Goal: Information Seeking & Learning: Learn about a topic

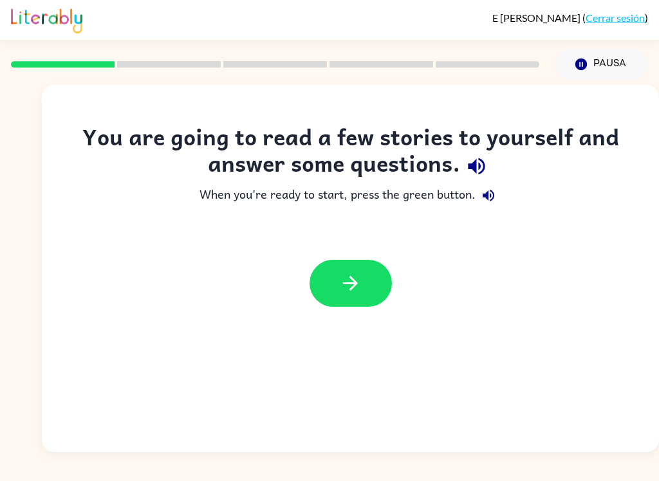
click at [373, 282] on button "button" at bounding box center [350, 283] width 82 height 47
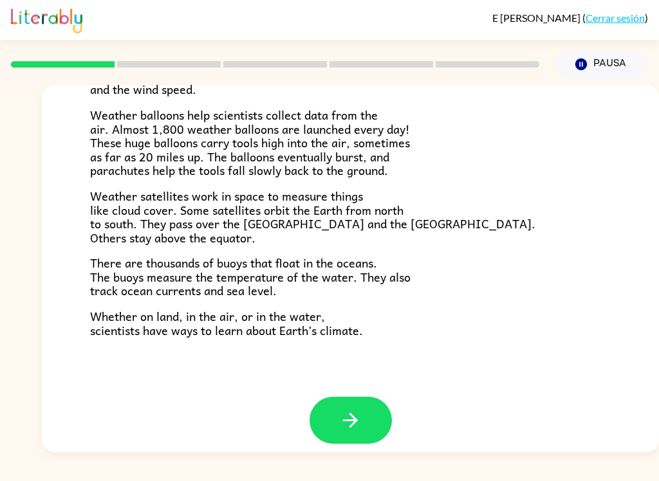
scroll to position [348, 0]
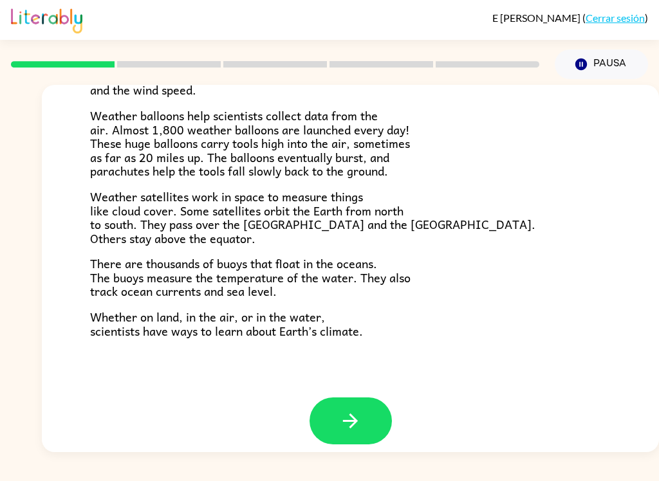
click at [362, 406] on button "button" at bounding box center [350, 421] width 82 height 47
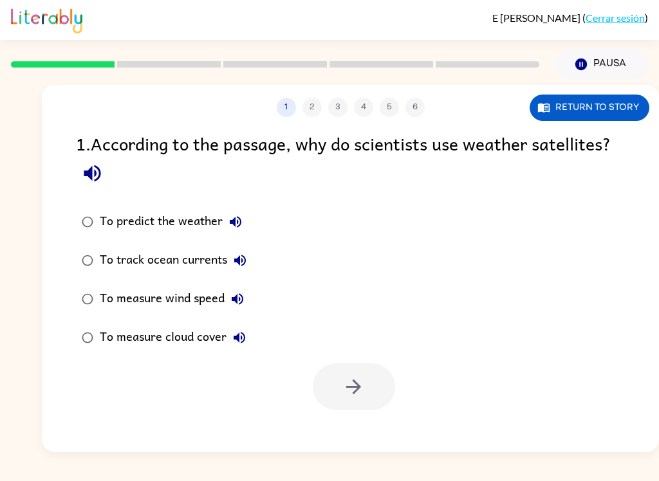
scroll to position [0, 0]
click at [631, 109] on button "Return to story" at bounding box center [590, 108] width 120 height 26
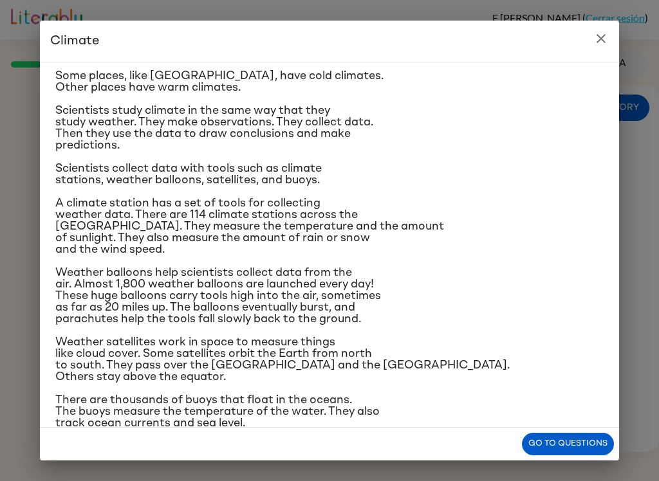
scroll to position [71, 0]
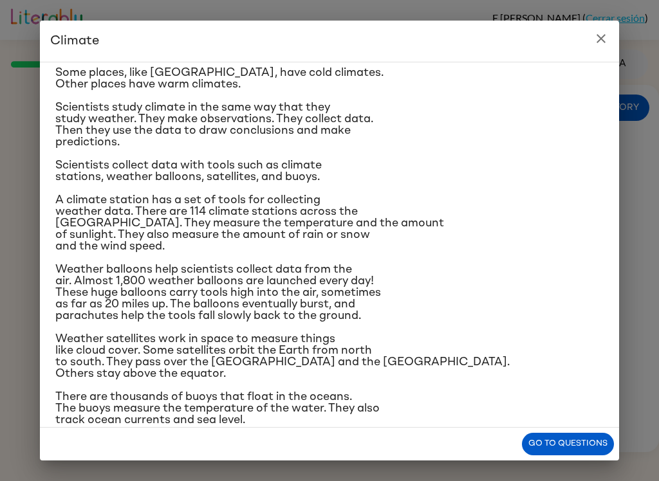
click at [612, 42] on button "close" at bounding box center [601, 39] width 26 height 26
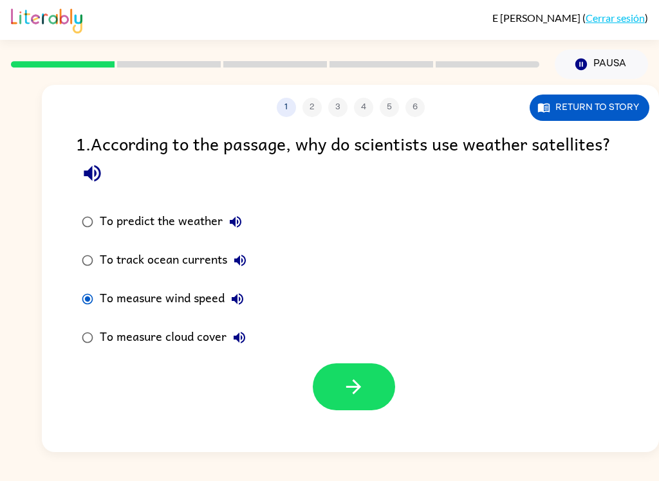
click at [363, 390] on icon "button" at bounding box center [353, 387] width 23 height 23
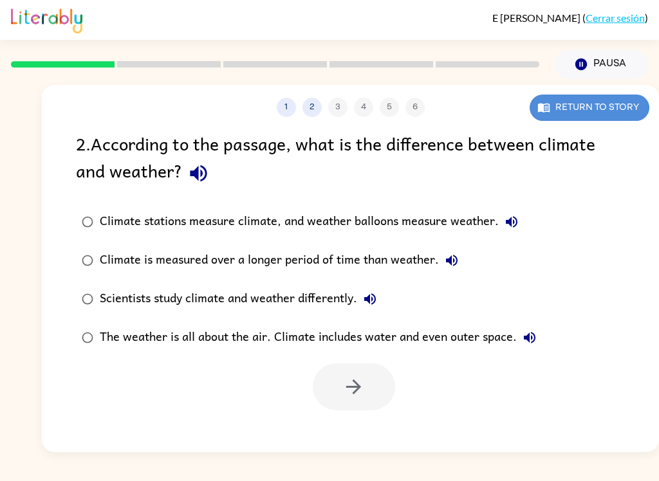
click at [621, 118] on button "Return to story" at bounding box center [590, 108] width 120 height 26
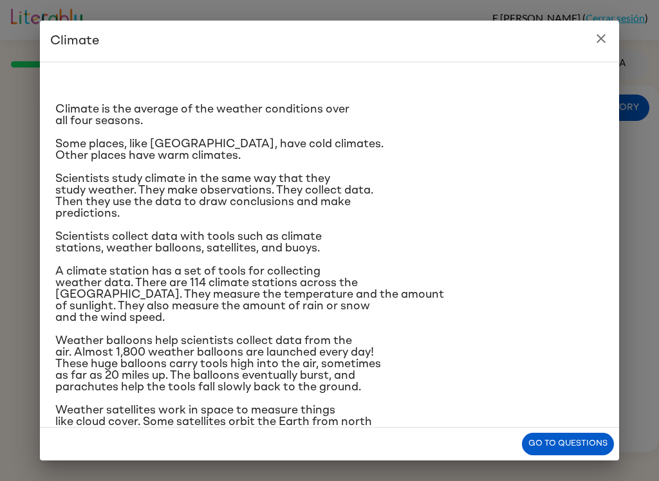
click at [605, 33] on icon "close" at bounding box center [600, 38] width 15 height 15
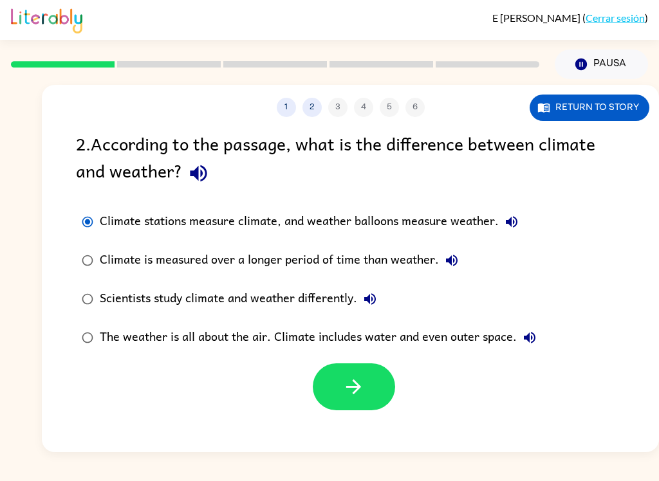
click at [337, 382] on button "button" at bounding box center [354, 387] width 82 height 47
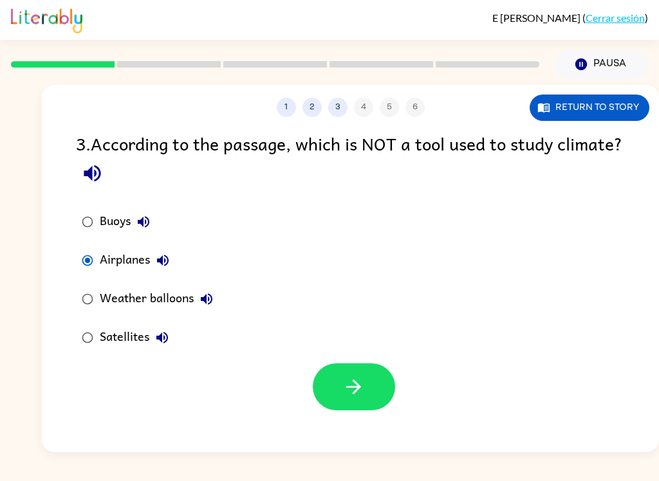
click at [620, 106] on button "Return to story" at bounding box center [590, 108] width 120 height 26
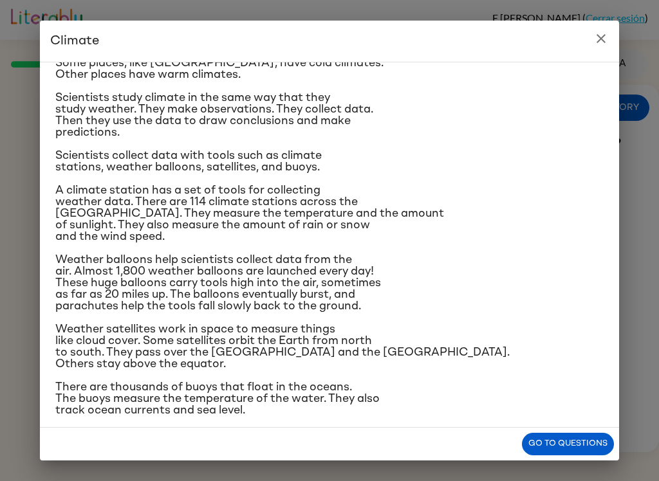
scroll to position [82, 0]
click at [600, 42] on icon "close" at bounding box center [600, 38] width 15 height 15
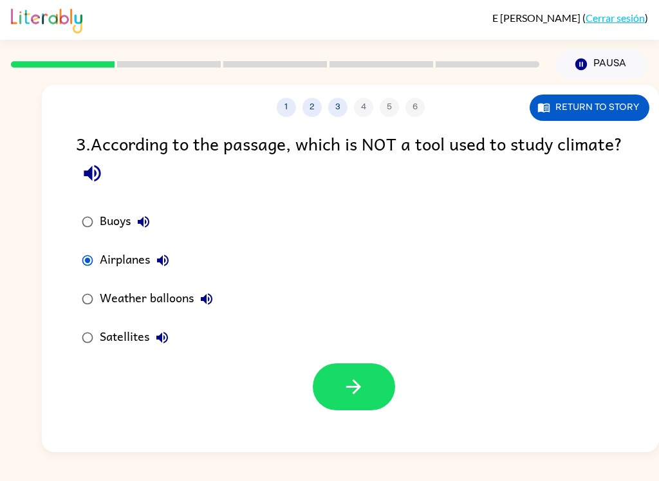
click at [375, 392] on button "button" at bounding box center [354, 387] width 82 height 47
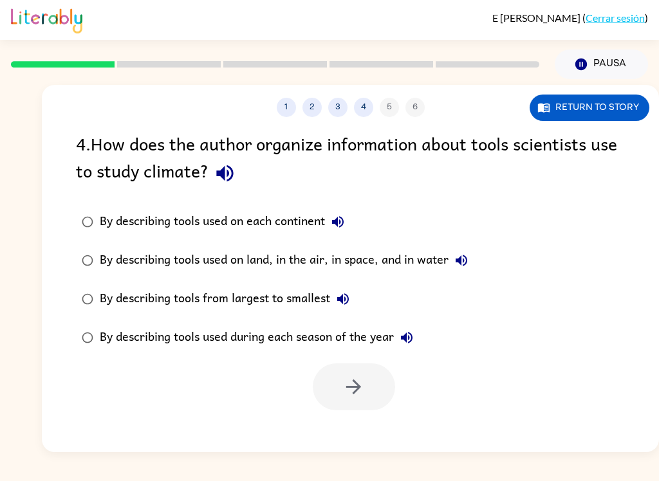
click at [612, 104] on button "Return to story" at bounding box center [590, 108] width 120 height 26
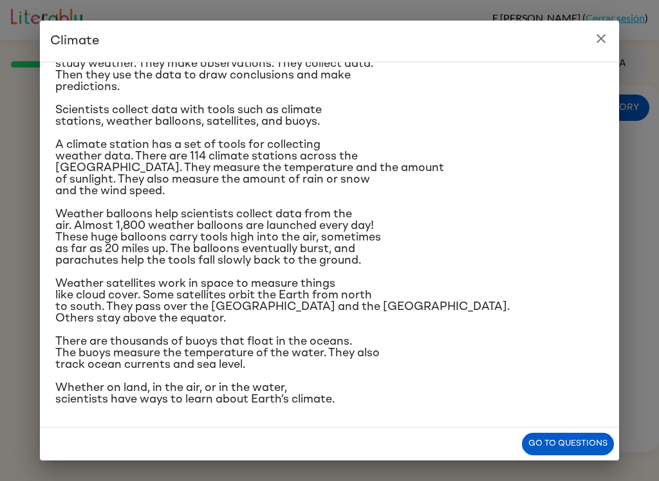
scroll to position [151, 0]
click at [610, 30] on button "close" at bounding box center [601, 39] width 26 height 26
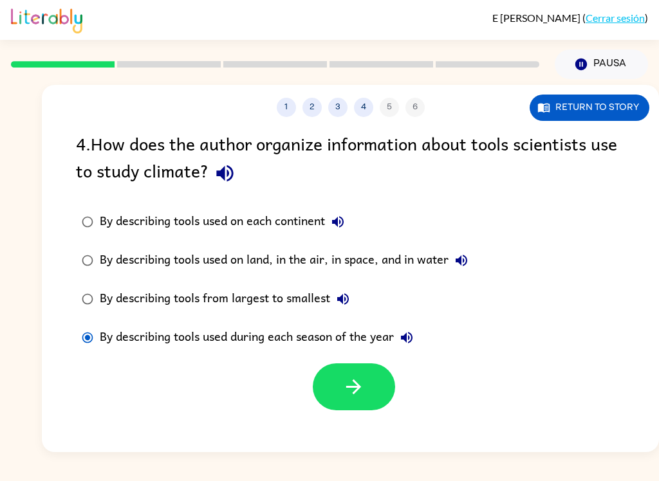
click at [595, 109] on button "Return to story" at bounding box center [590, 108] width 120 height 26
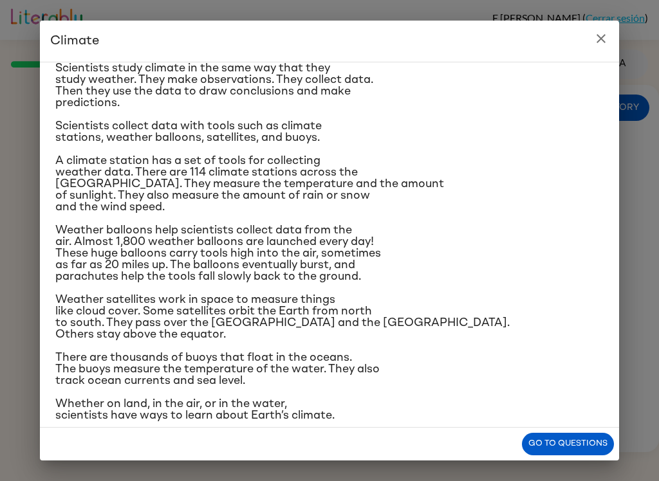
scroll to position [108, 0]
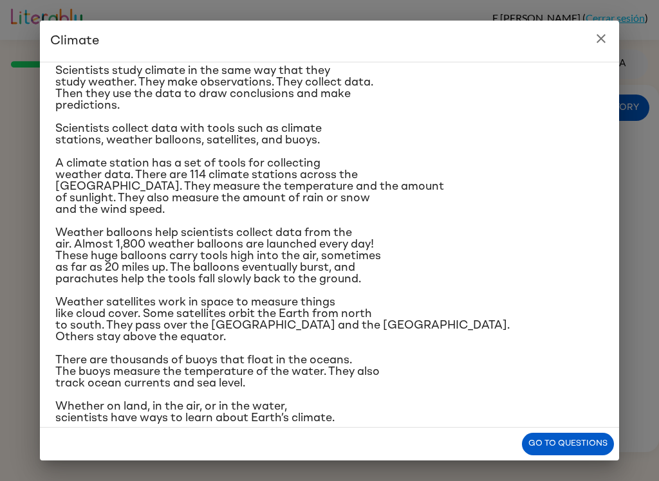
click at [613, 42] on button "close" at bounding box center [601, 39] width 26 height 26
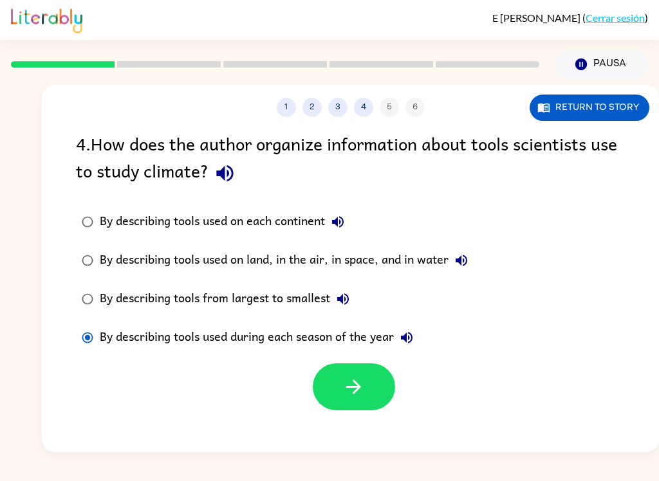
click at [372, 387] on button "button" at bounding box center [354, 387] width 82 height 47
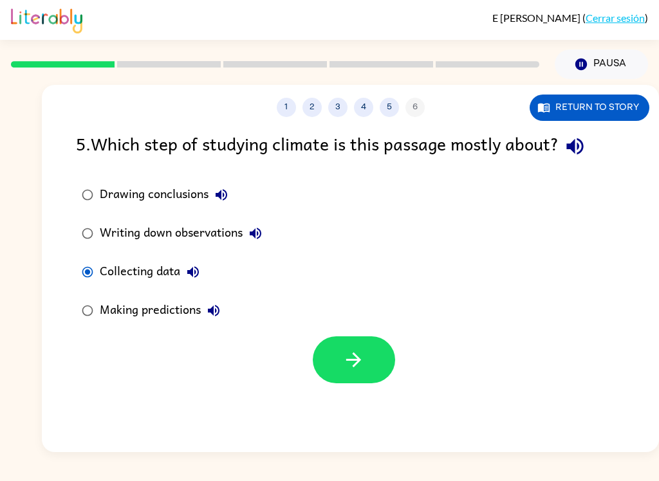
click at [373, 369] on button "button" at bounding box center [354, 360] width 82 height 47
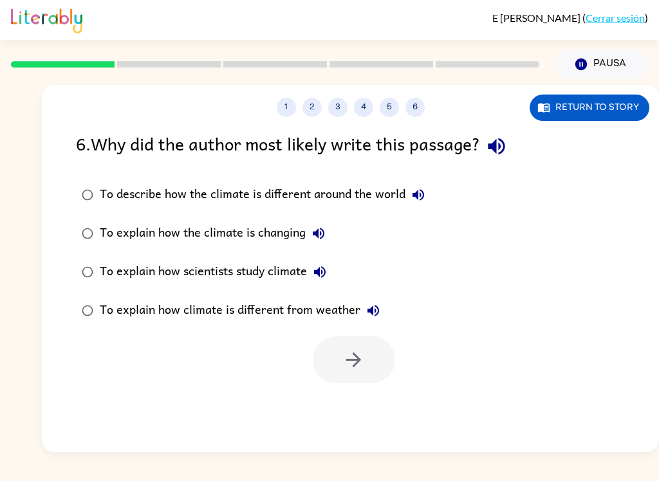
click at [575, 119] on button "Return to story" at bounding box center [590, 108] width 120 height 26
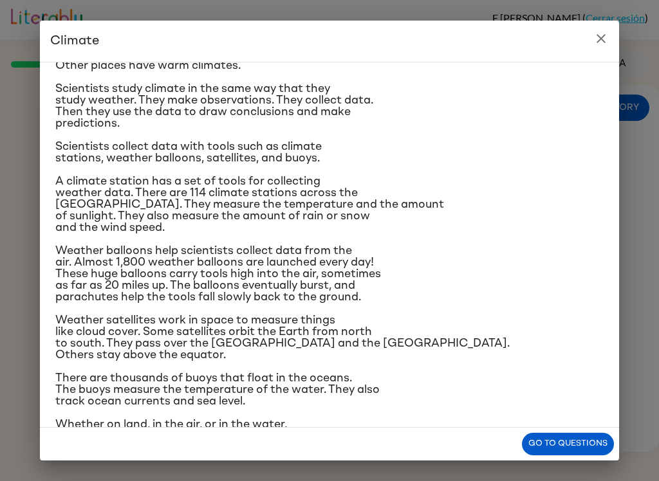
scroll to position [92, 0]
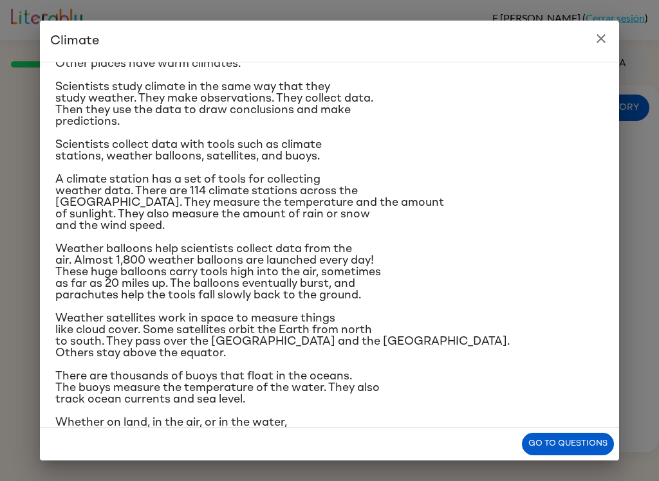
click at [584, 31] on h2 "Climate" at bounding box center [329, 41] width 579 height 41
click at [602, 33] on icon "close" at bounding box center [600, 38] width 15 height 15
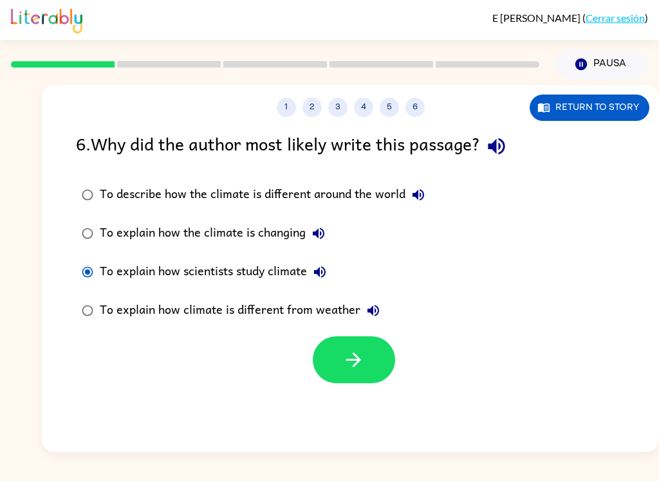
click at [367, 367] on button "button" at bounding box center [354, 360] width 82 height 47
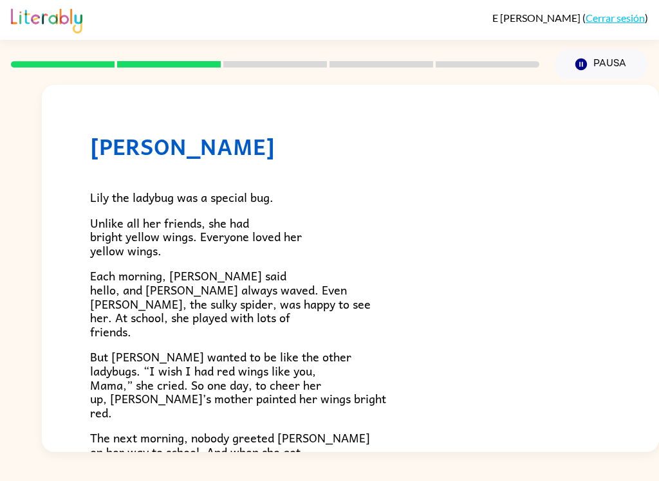
click at [622, 465] on div "E [PERSON_NAME] ( Cerrar sesión ) Pausa Pausa Lily Ladybug [PERSON_NAME] the la…" at bounding box center [329, 240] width 659 height 481
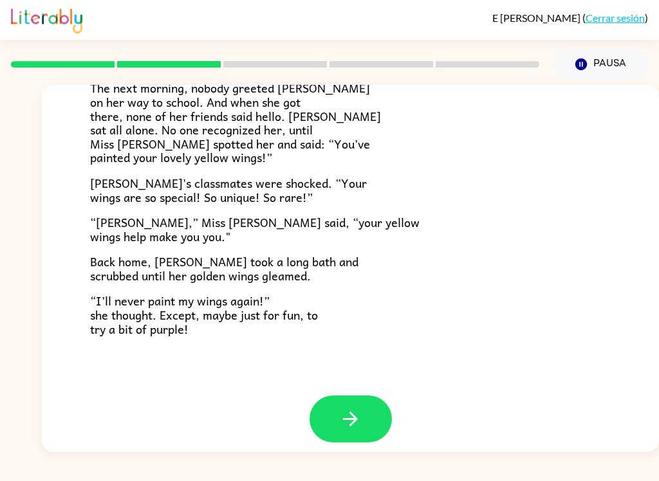
scroll to position [348, 0]
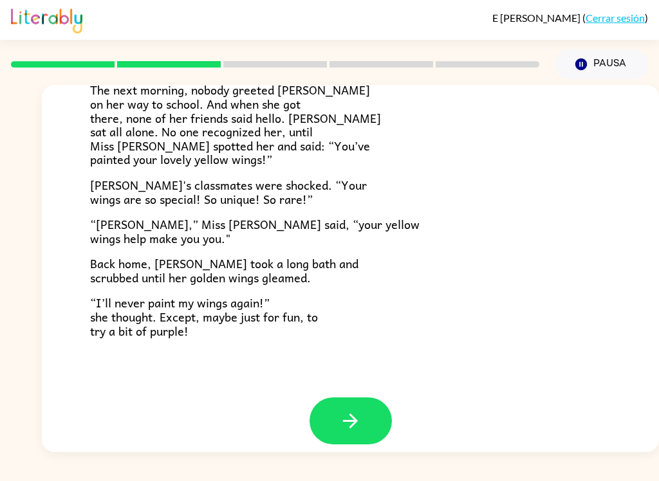
click at [347, 419] on icon "button" at bounding box center [350, 421] width 23 height 23
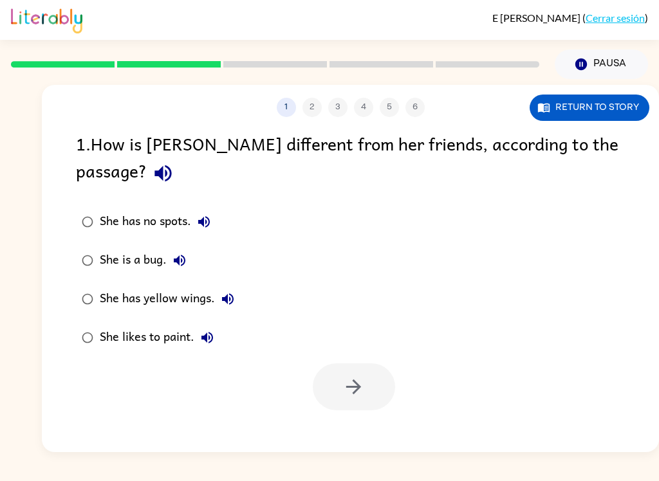
scroll to position [0, 0]
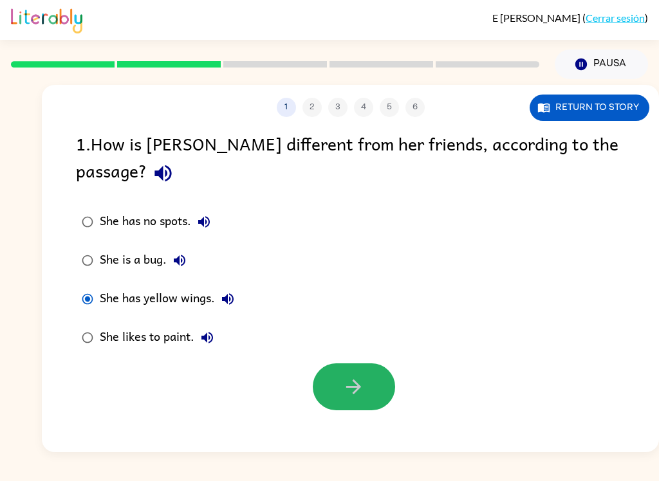
click at [377, 367] on button "button" at bounding box center [354, 387] width 82 height 47
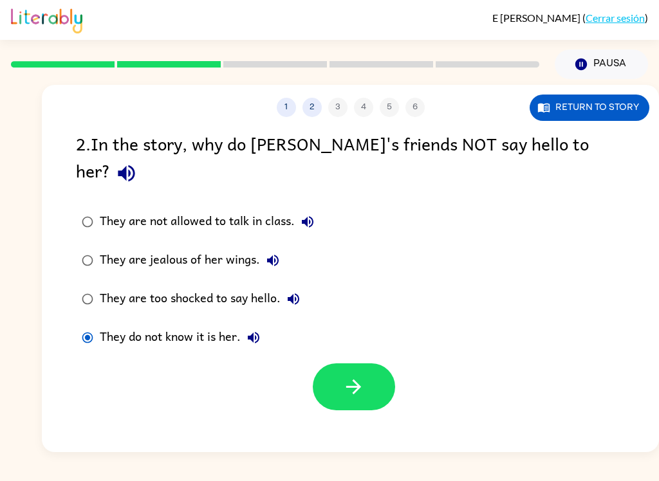
click at [336, 365] on button "button" at bounding box center [354, 387] width 82 height 47
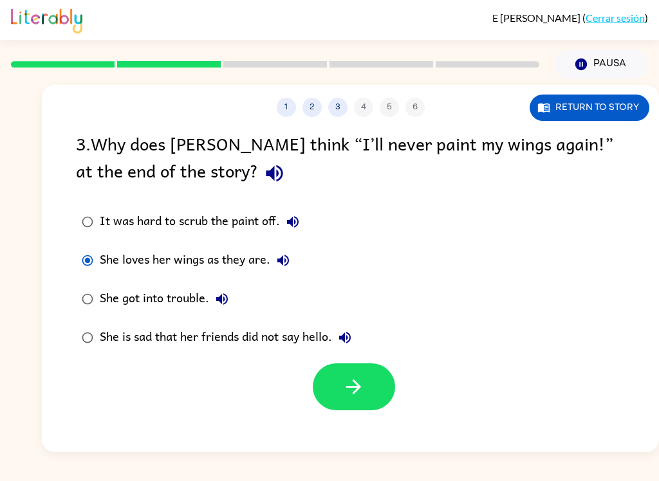
click at [366, 396] on button "button" at bounding box center [354, 387] width 82 height 47
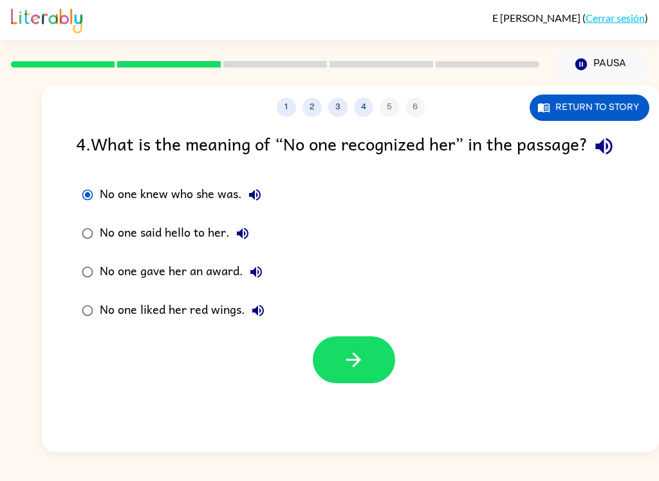
click at [370, 383] on button "button" at bounding box center [354, 360] width 82 height 47
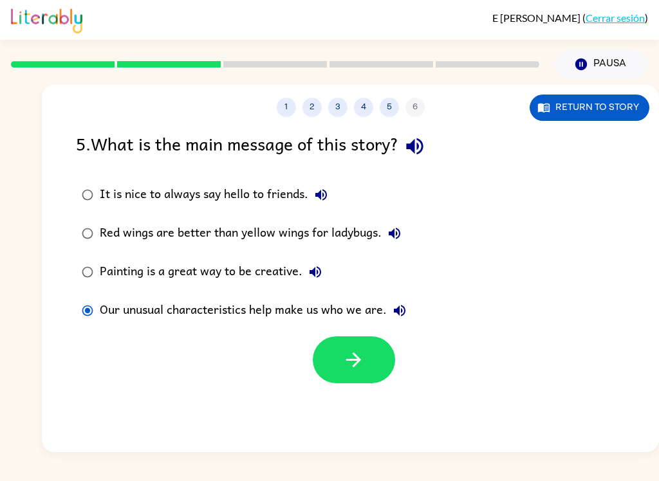
click at [368, 367] on button "button" at bounding box center [354, 360] width 82 height 47
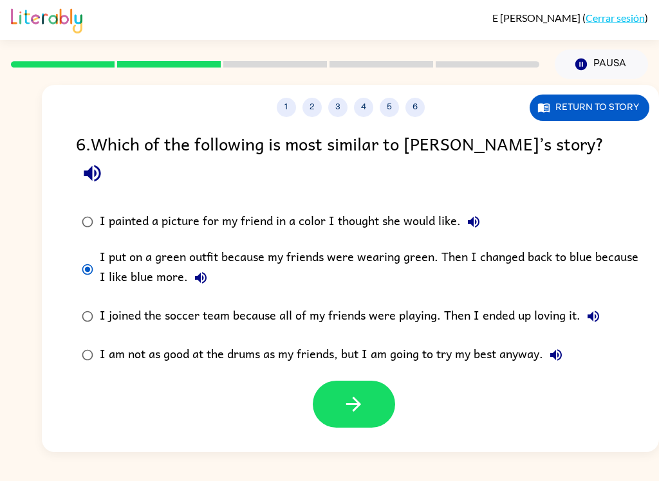
click at [343, 393] on icon "button" at bounding box center [353, 404] width 23 height 23
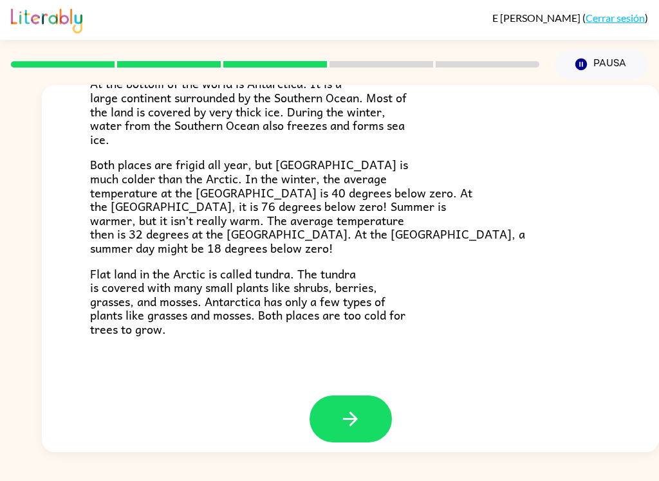
scroll to position [261, 0]
click at [367, 407] on button "button" at bounding box center [350, 419] width 82 height 47
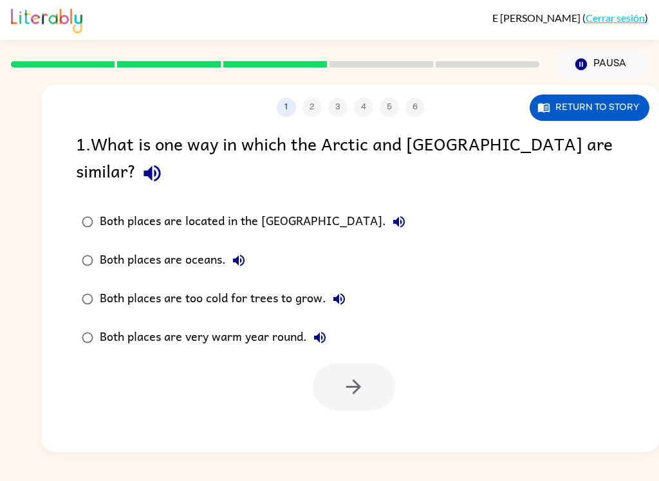
scroll to position [0, 0]
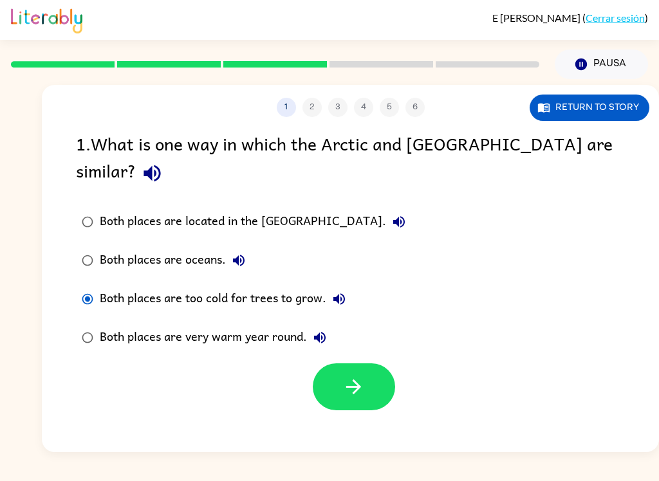
click at [362, 376] on icon "button" at bounding box center [353, 387] width 23 height 23
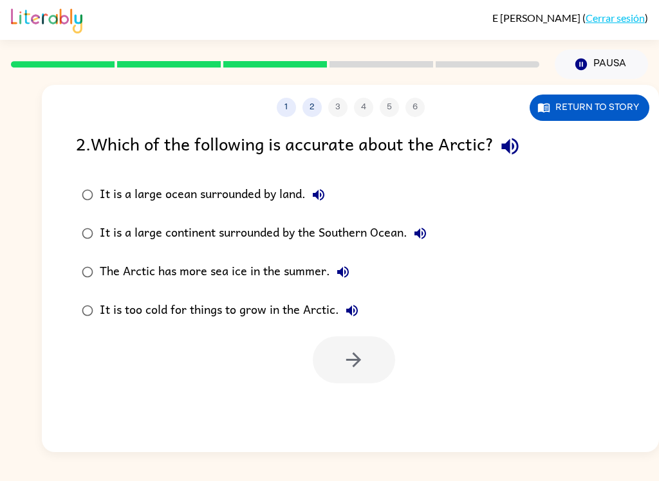
click at [600, 106] on button "Return to story" at bounding box center [590, 108] width 120 height 26
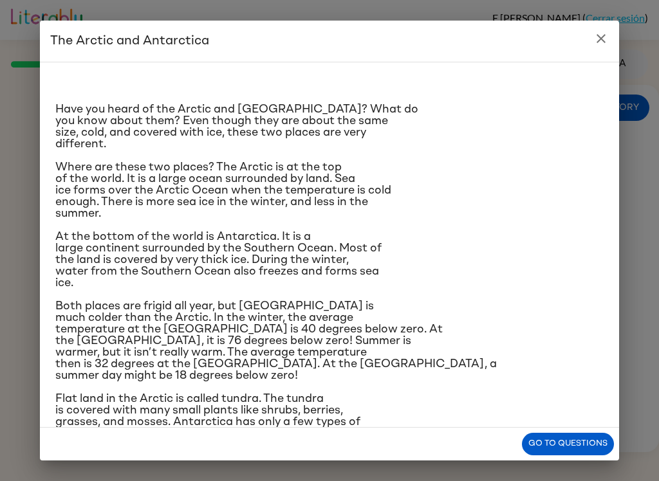
click at [602, 35] on icon "close" at bounding box center [600, 38] width 15 height 15
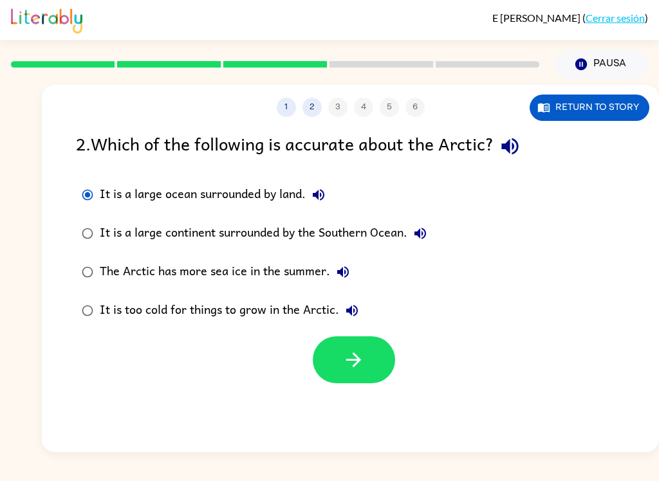
click at [355, 362] on icon "button" at bounding box center [353, 360] width 23 height 23
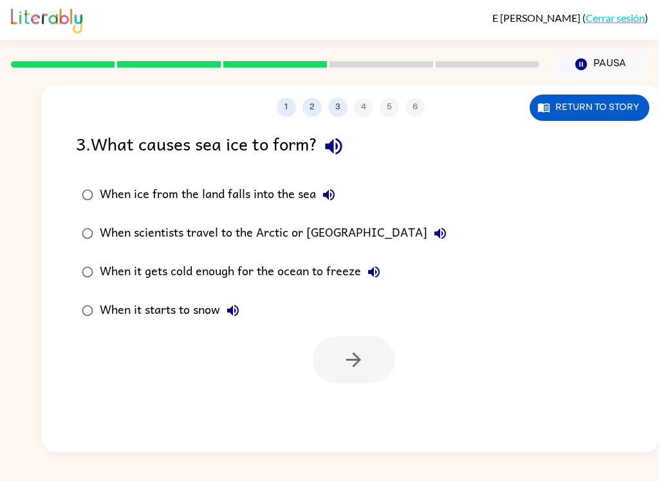
click at [583, 105] on button "Return to story" at bounding box center [590, 108] width 120 height 26
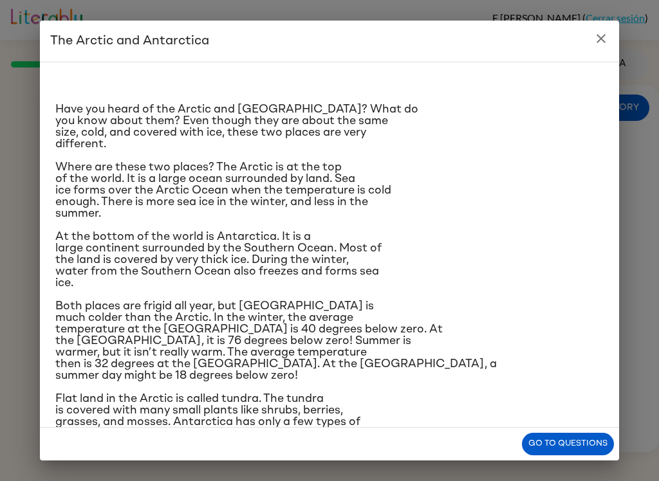
click at [611, 35] on button "close" at bounding box center [601, 39] width 26 height 26
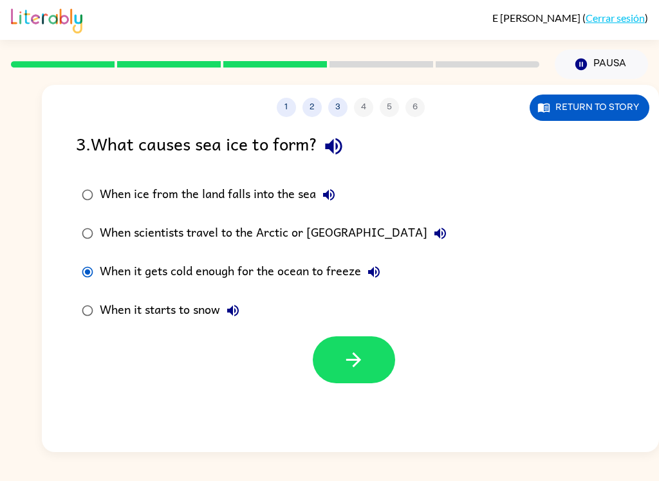
click at [367, 360] on button "button" at bounding box center [354, 360] width 82 height 47
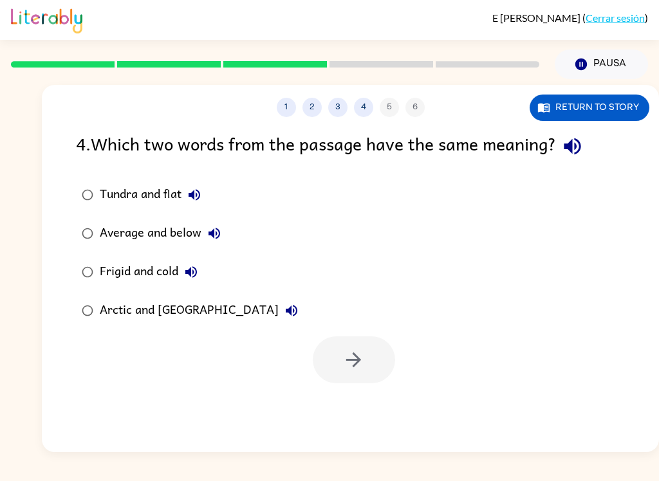
click at [106, 233] on div "Average and below" at bounding box center [163, 234] width 127 height 26
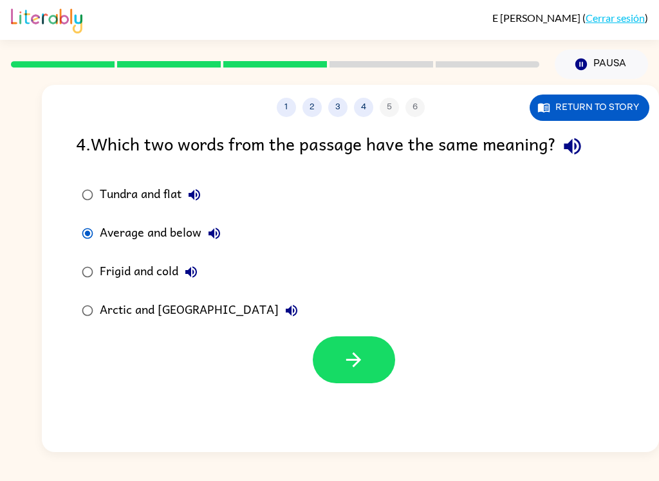
click at [356, 373] on button "button" at bounding box center [354, 360] width 82 height 47
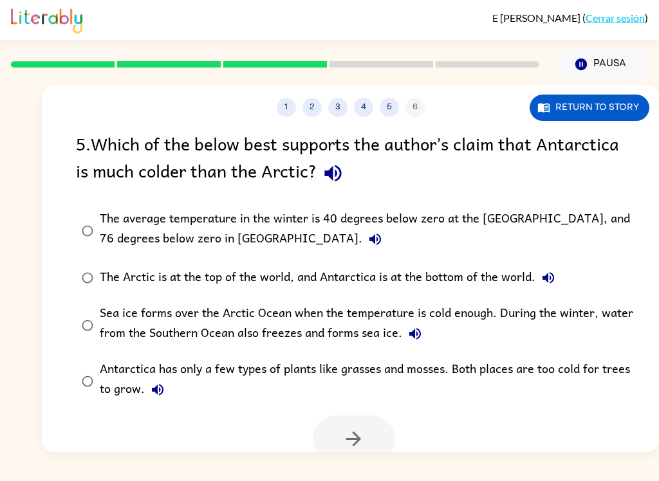
click at [615, 119] on button "Return to story" at bounding box center [590, 108] width 120 height 26
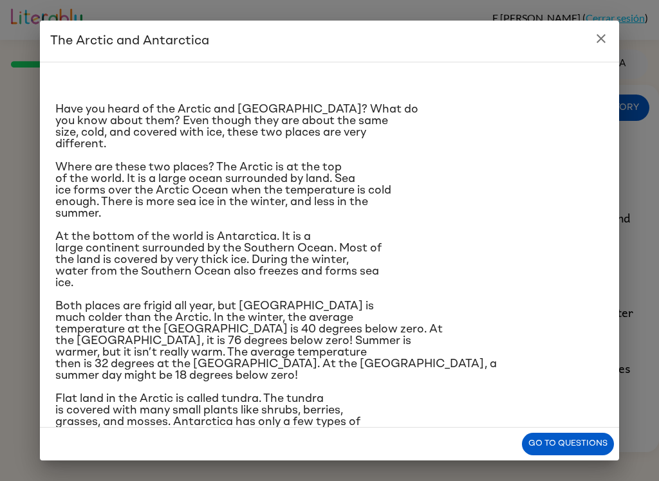
click at [598, 46] on button "close" at bounding box center [601, 39] width 26 height 26
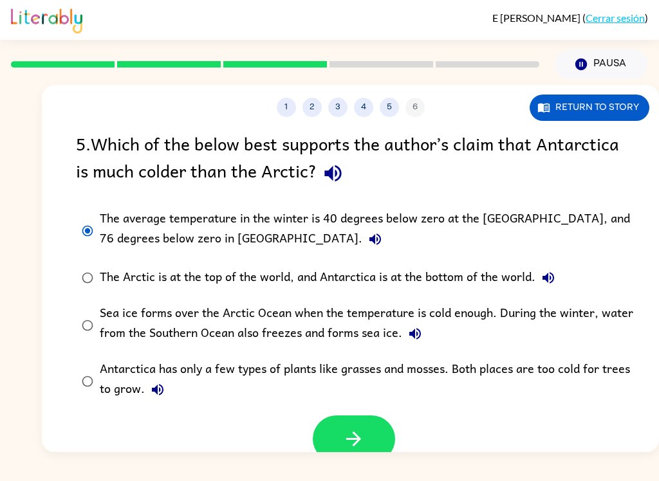
click at [364, 438] on icon "button" at bounding box center [353, 439] width 23 height 23
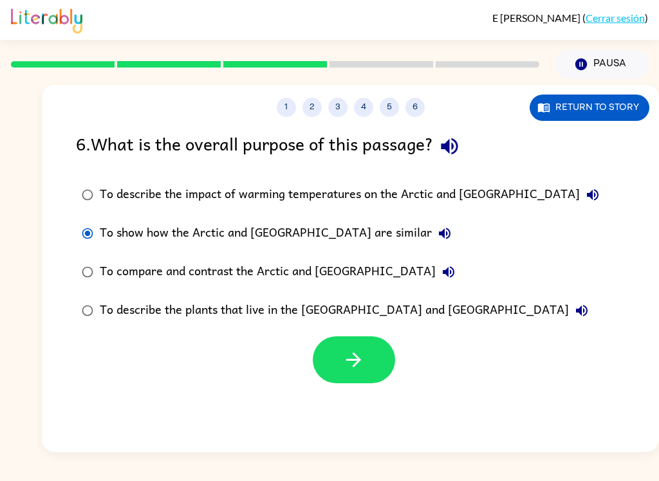
click at [344, 371] on icon "button" at bounding box center [353, 360] width 23 height 23
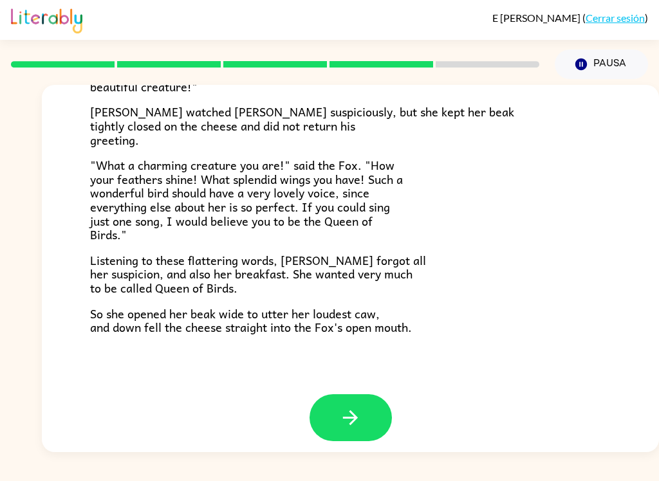
scroll to position [244, 0]
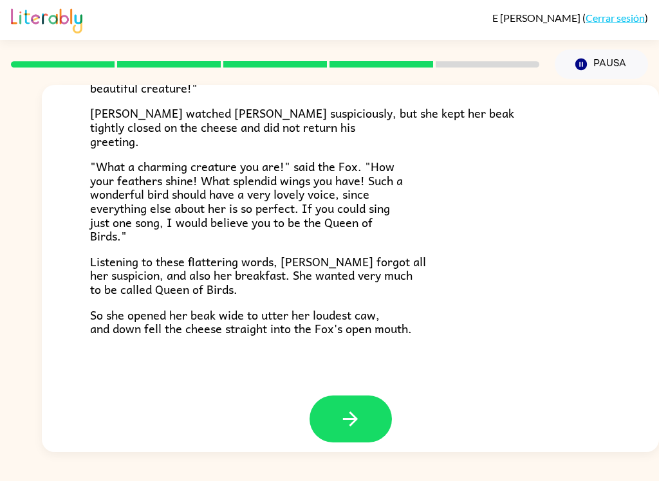
click at [351, 412] on icon "button" at bounding box center [350, 419] width 15 height 15
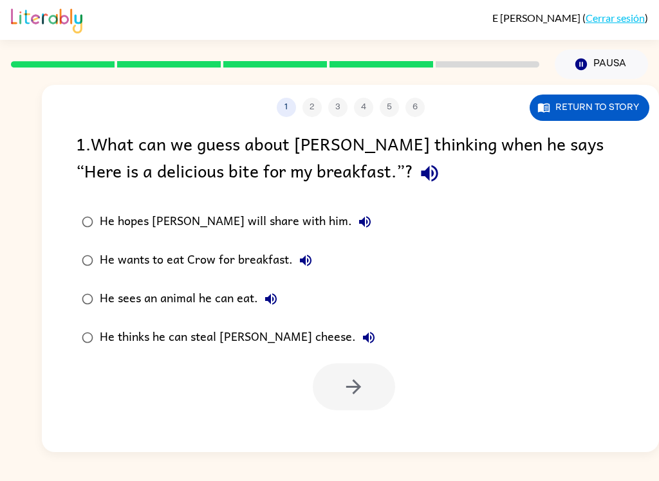
scroll to position [0, 0]
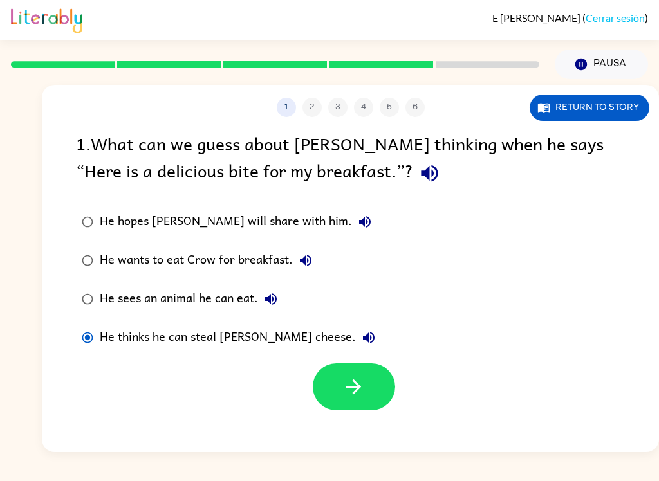
click at [351, 395] on icon "button" at bounding box center [353, 387] width 23 height 23
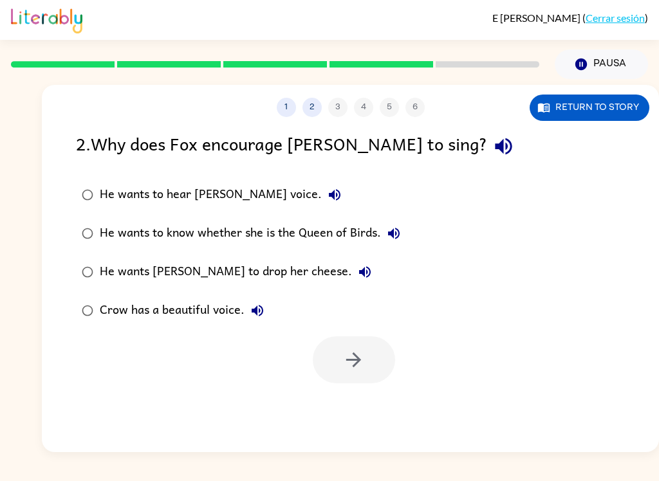
click at [72, 273] on label "He wants [PERSON_NAME] to drop her cheese." at bounding box center [241, 272] width 344 height 39
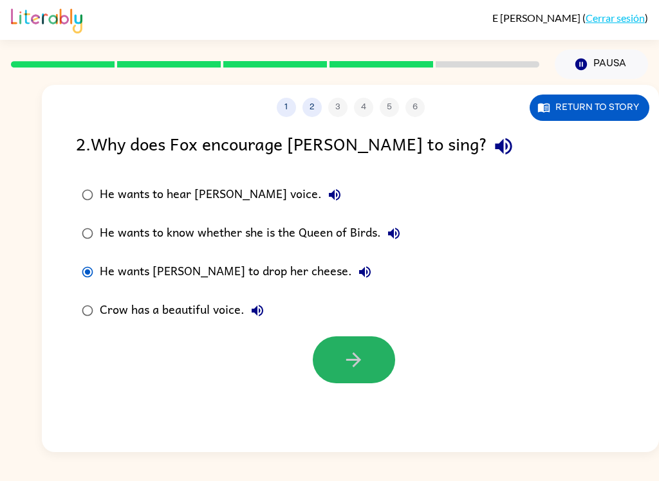
click at [369, 365] on button "button" at bounding box center [354, 360] width 82 height 47
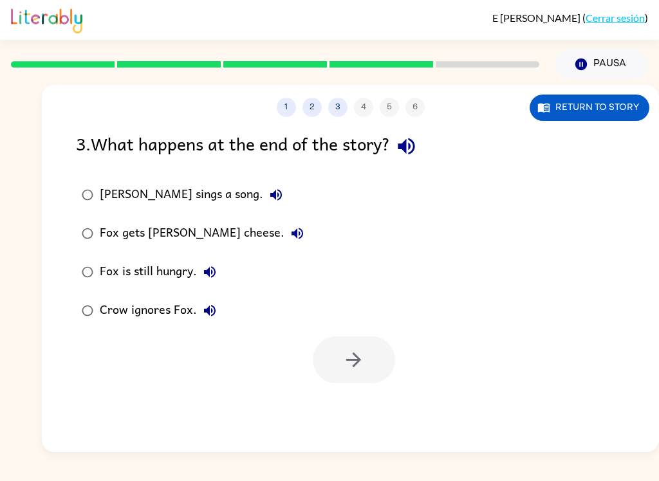
click at [116, 261] on div "Fox is still hungry." at bounding box center [161, 272] width 123 height 26
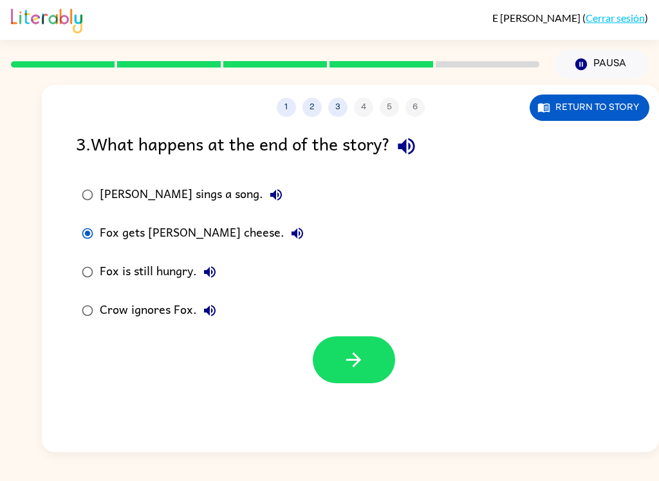
click at [358, 358] on icon "button" at bounding box center [353, 360] width 15 height 15
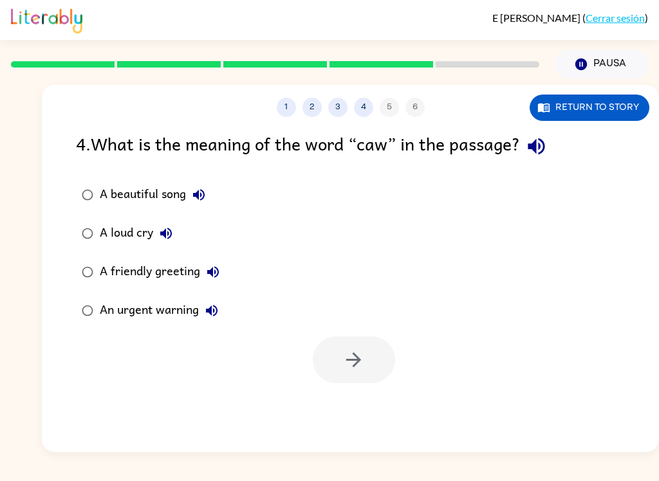
click at [607, 102] on button "Return to story" at bounding box center [590, 108] width 120 height 26
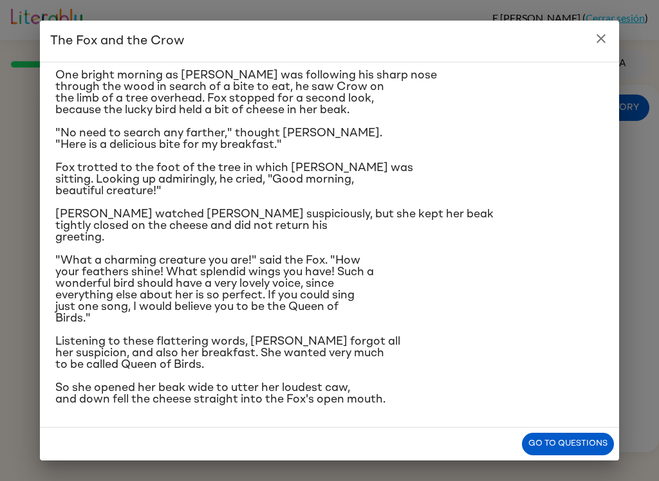
scroll to position [122, 0]
click at [609, 48] on button "close" at bounding box center [601, 39] width 26 height 26
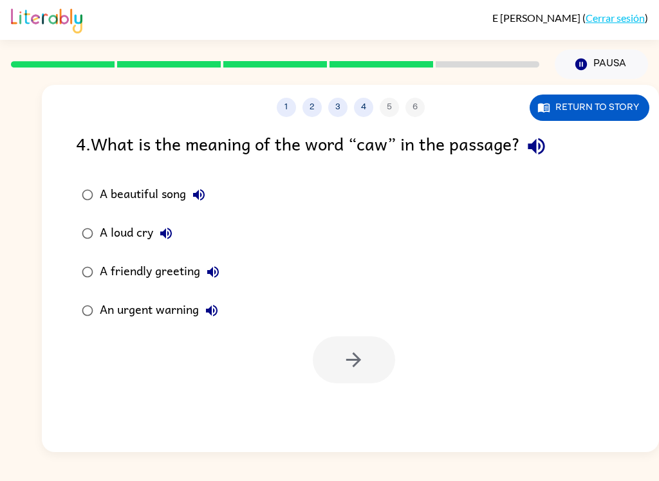
click at [127, 180] on label "A beautiful song" at bounding box center [150, 195] width 163 height 39
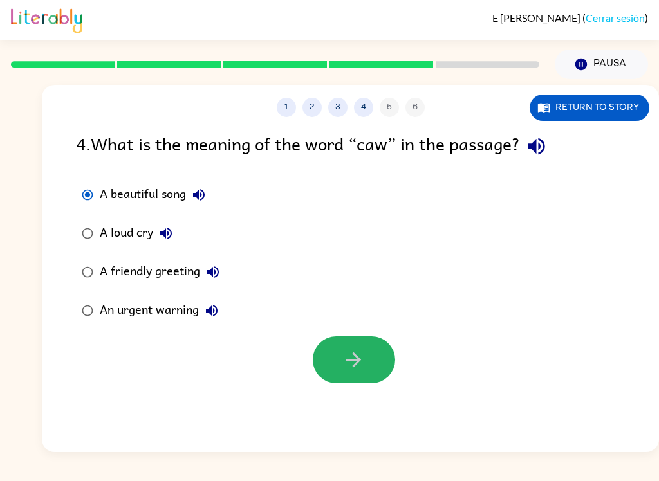
click at [361, 350] on icon "button" at bounding box center [353, 360] width 23 height 23
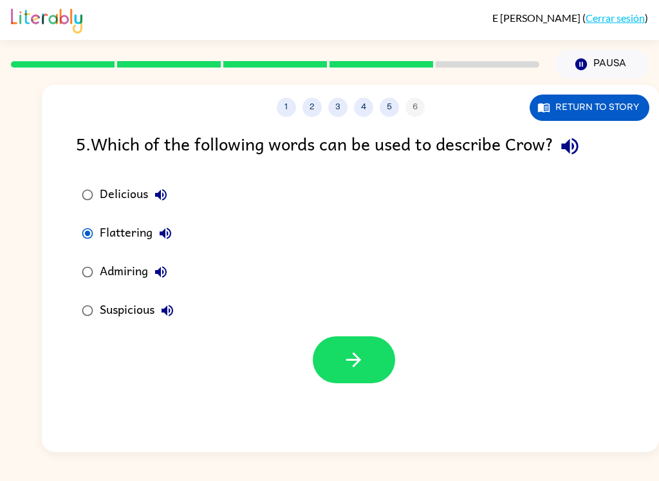
click at [343, 338] on button "button" at bounding box center [354, 360] width 82 height 47
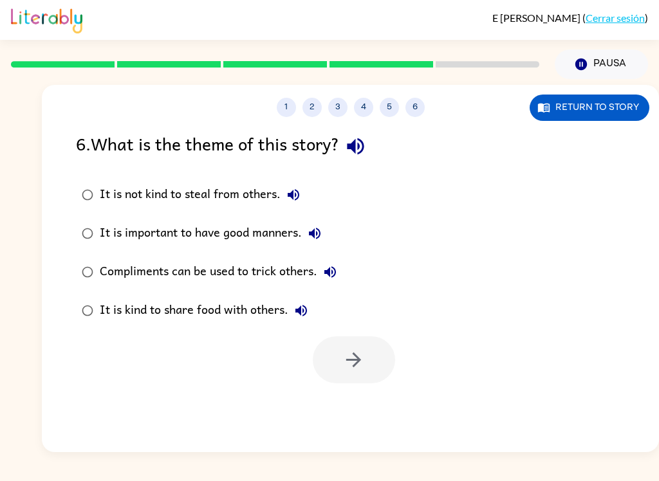
click at [110, 265] on div "Compliments can be used to trick others." at bounding box center [221, 272] width 243 height 26
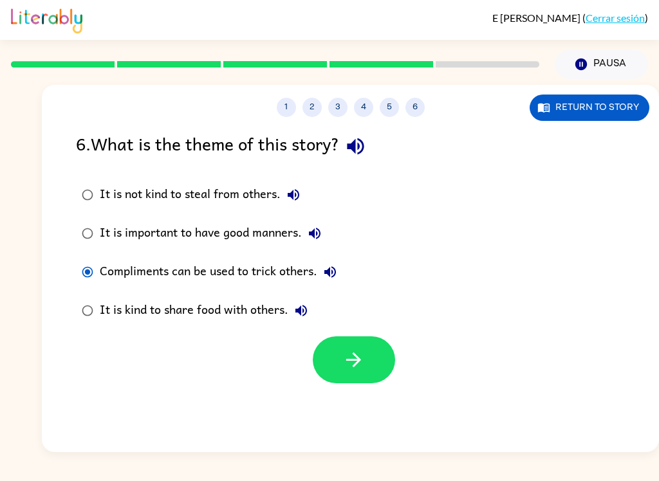
click at [358, 360] on icon "button" at bounding box center [353, 360] width 15 height 15
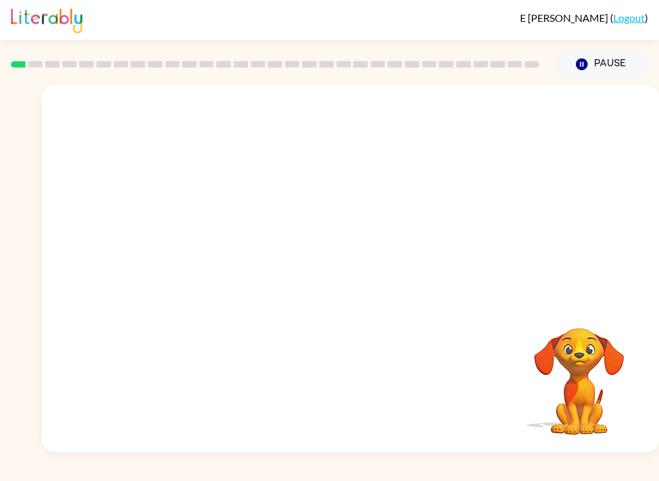
click at [580, 273] on div at bounding box center [350, 193] width 617 height 216
click at [310, 206] on video "Your browser must support playing .mp4 files to use Literably. Please try using…" at bounding box center [350, 193] width 617 height 216
click at [368, 256] on div at bounding box center [350, 275] width 82 height 47
click at [368, 255] on div at bounding box center [350, 275] width 82 height 47
click at [356, 265] on div at bounding box center [350, 275] width 82 height 47
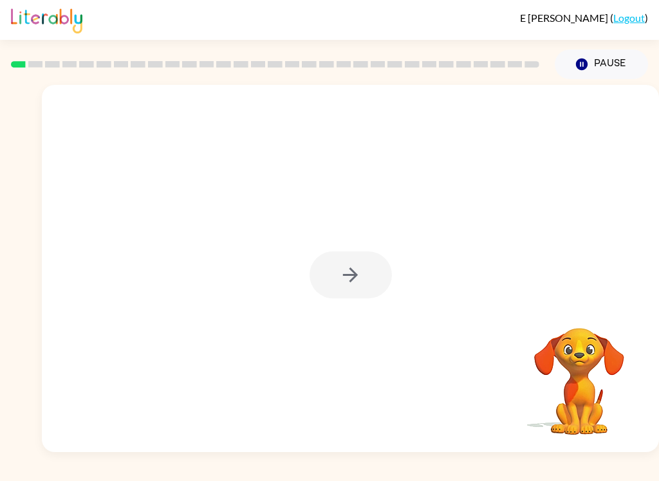
click at [365, 273] on div at bounding box center [350, 275] width 82 height 47
click at [356, 271] on div at bounding box center [350, 275] width 82 height 47
click at [350, 278] on div at bounding box center [350, 275] width 82 height 47
click at [344, 277] on div at bounding box center [350, 275] width 82 height 47
click at [343, 293] on div at bounding box center [350, 275] width 82 height 47
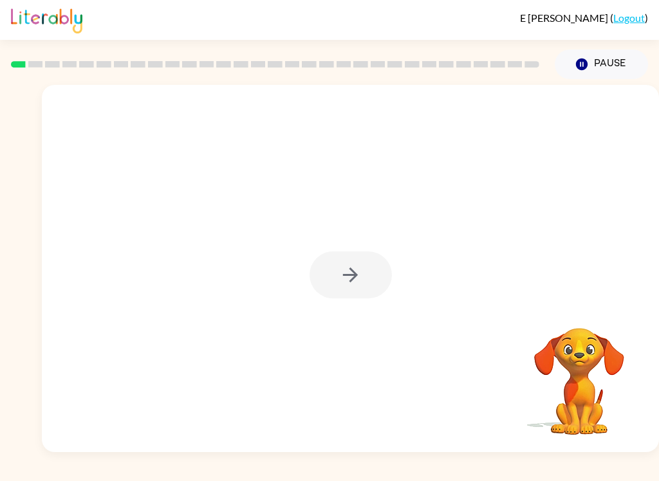
click at [347, 300] on div at bounding box center [350, 268] width 617 height 367
click at [363, 268] on div at bounding box center [350, 275] width 82 height 47
click at [362, 268] on div at bounding box center [350, 275] width 82 height 47
click at [344, 283] on div at bounding box center [350, 275] width 82 height 47
click at [358, 263] on button "button" at bounding box center [350, 275] width 82 height 47
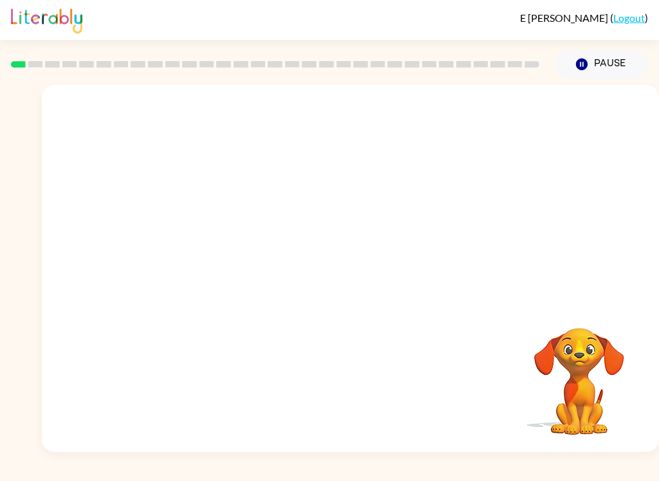
click at [357, 263] on div at bounding box center [350, 193] width 617 height 216
click at [356, 270] on div at bounding box center [350, 193] width 617 height 216
click at [371, 287] on div at bounding box center [350, 193] width 617 height 216
click at [325, 338] on div "Your browser must support playing .mp4 files to use Literably. Please try using…" at bounding box center [350, 268] width 617 height 367
click at [366, 303] on div "Your browser must support playing .mp4 files to use Literably. Please try using…" at bounding box center [350, 268] width 617 height 367
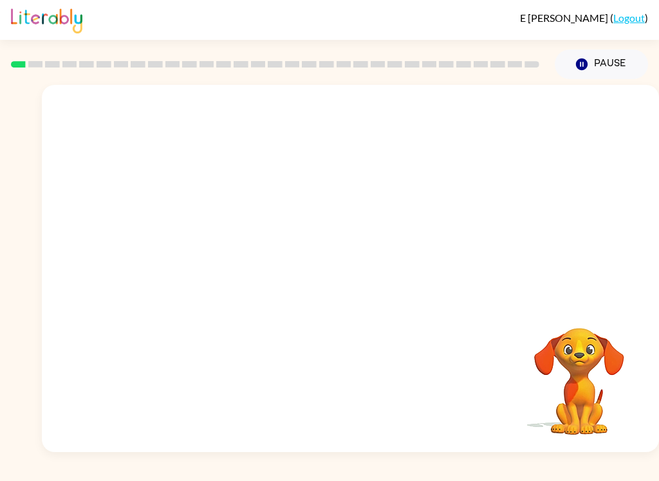
click at [372, 299] on div at bounding box center [350, 193] width 617 height 216
click at [372, 291] on div at bounding box center [350, 193] width 617 height 216
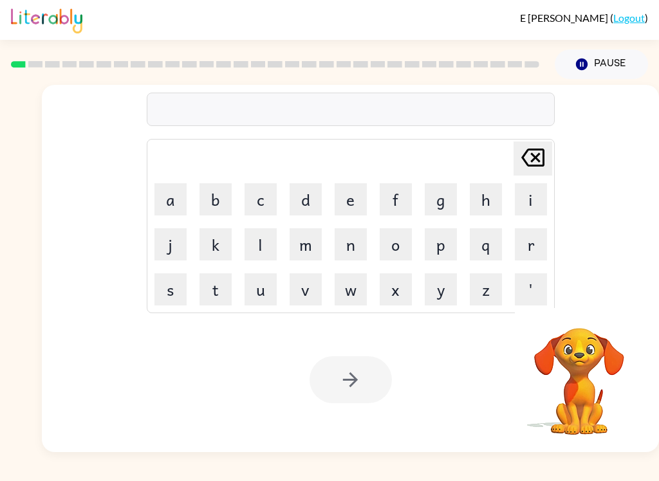
click at [206, 193] on button "b" at bounding box center [215, 199] width 32 height 32
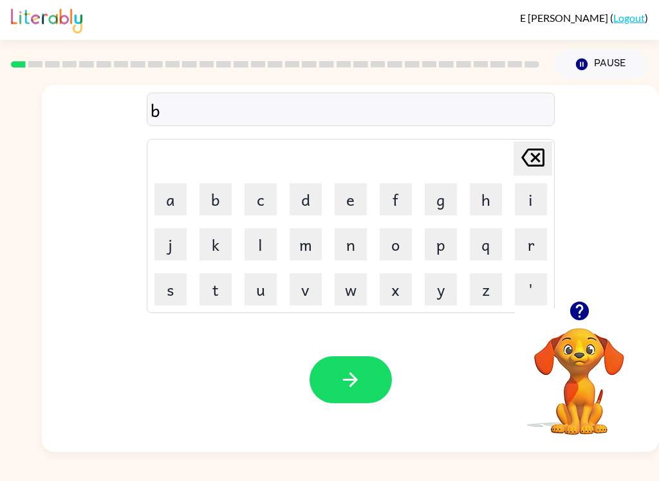
click at [402, 241] on button "o" at bounding box center [396, 244] width 32 height 32
click at [537, 255] on button "r" at bounding box center [531, 244] width 32 height 32
click at [319, 203] on button "d" at bounding box center [306, 199] width 32 height 32
click at [352, 204] on button "e" at bounding box center [351, 199] width 32 height 32
click at [528, 252] on button "r" at bounding box center [531, 244] width 32 height 32
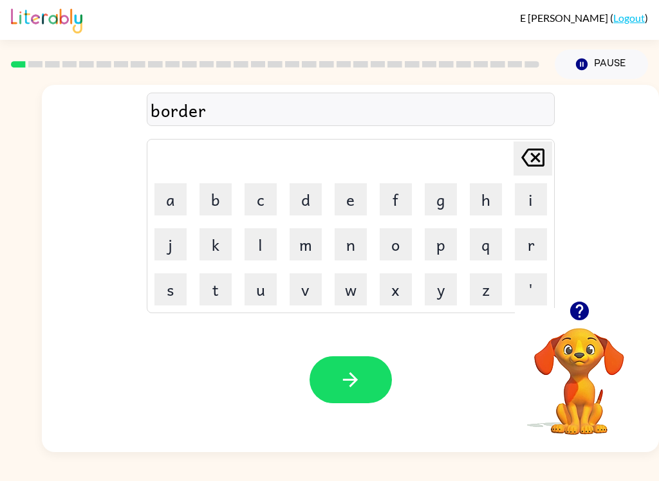
click at [364, 372] on button "button" at bounding box center [350, 379] width 82 height 47
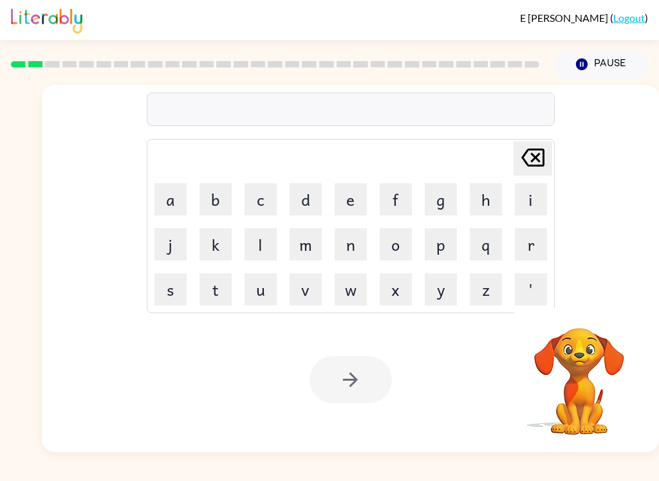
click at [528, 253] on button "r" at bounding box center [531, 244] width 32 height 32
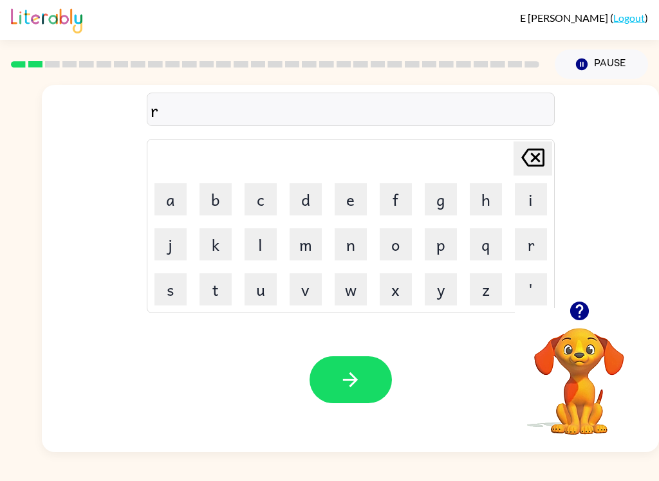
click at [256, 297] on button "u" at bounding box center [261, 289] width 32 height 32
click at [527, 167] on icon "Delete Delete last character input" at bounding box center [532, 157] width 31 height 31
click at [388, 252] on button "o" at bounding box center [396, 244] width 32 height 32
click at [262, 295] on button "u" at bounding box center [261, 289] width 32 height 32
click at [361, 239] on button "n" at bounding box center [351, 244] width 32 height 32
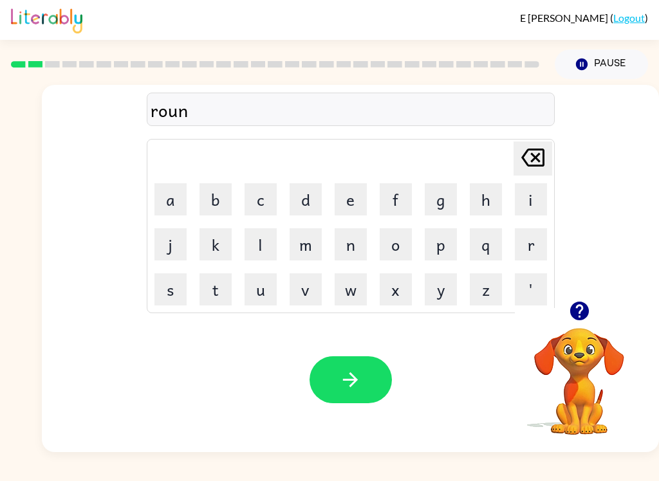
click at [302, 203] on button "d" at bounding box center [306, 199] width 32 height 32
click at [371, 387] on button "button" at bounding box center [350, 379] width 82 height 47
click at [265, 301] on button "u" at bounding box center [261, 289] width 32 height 32
click at [531, 171] on icon "Delete Delete last character input" at bounding box center [532, 157] width 31 height 31
click at [307, 248] on button "m" at bounding box center [306, 244] width 32 height 32
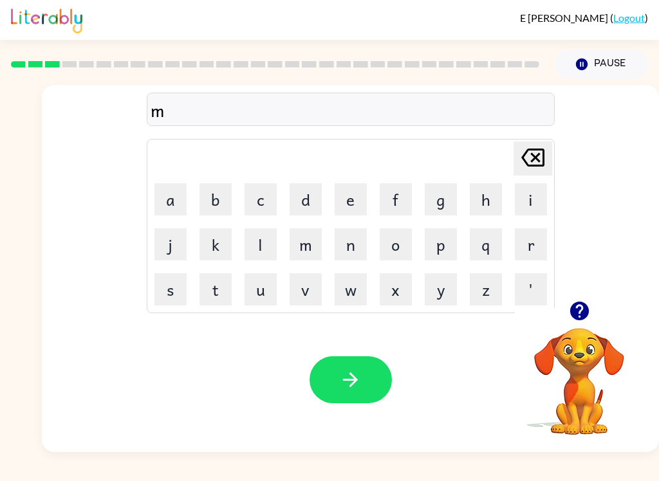
click at [252, 301] on button "u" at bounding box center [261, 289] width 32 height 32
click at [260, 197] on button "c" at bounding box center [261, 199] width 32 height 32
click at [497, 199] on button "h" at bounding box center [486, 199] width 32 height 32
click at [345, 214] on button "e" at bounding box center [351, 199] width 32 height 32
click at [350, 270] on td "w" at bounding box center [351, 290] width 44 height 44
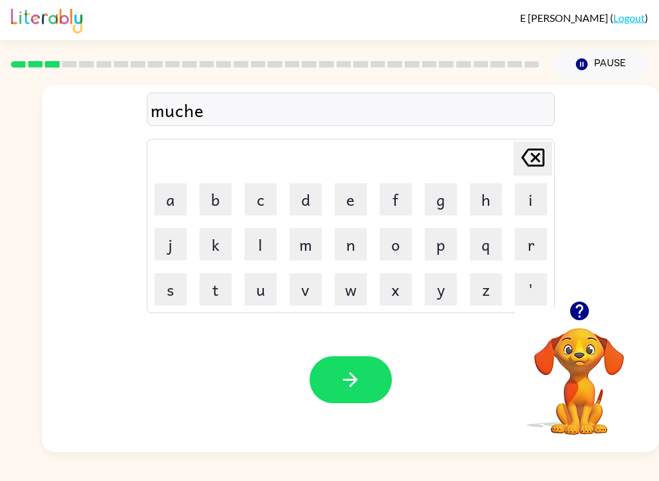
click at [349, 252] on button "n" at bounding box center [351, 244] width 32 height 32
click at [367, 388] on button "button" at bounding box center [350, 379] width 82 height 47
click at [222, 290] on button "t" at bounding box center [215, 289] width 32 height 32
click at [522, 254] on button "r" at bounding box center [531, 244] width 32 height 32
click at [168, 209] on button "a" at bounding box center [170, 199] width 32 height 32
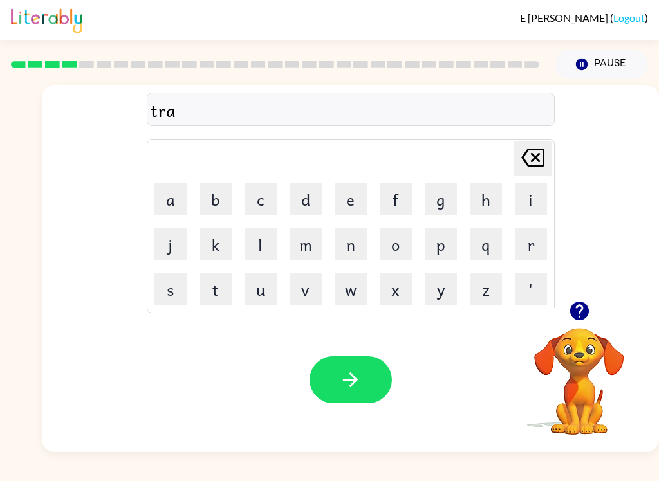
click at [537, 208] on button "i" at bounding box center [531, 199] width 32 height 32
click at [355, 251] on button "n" at bounding box center [351, 244] width 32 height 32
click at [372, 376] on button "button" at bounding box center [350, 379] width 82 height 47
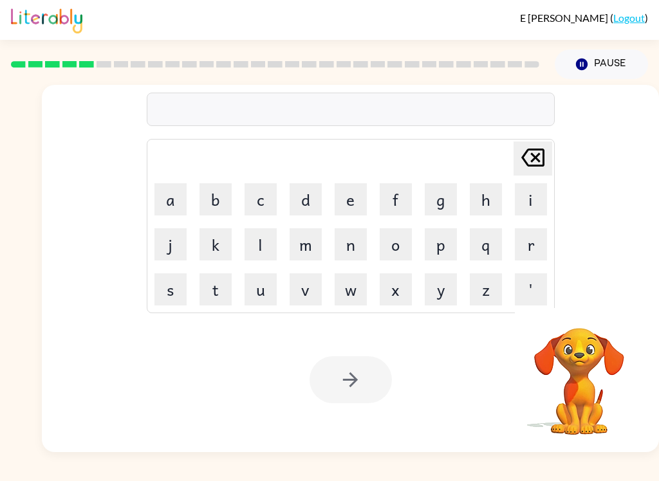
click at [313, 208] on button "d" at bounding box center [306, 199] width 32 height 32
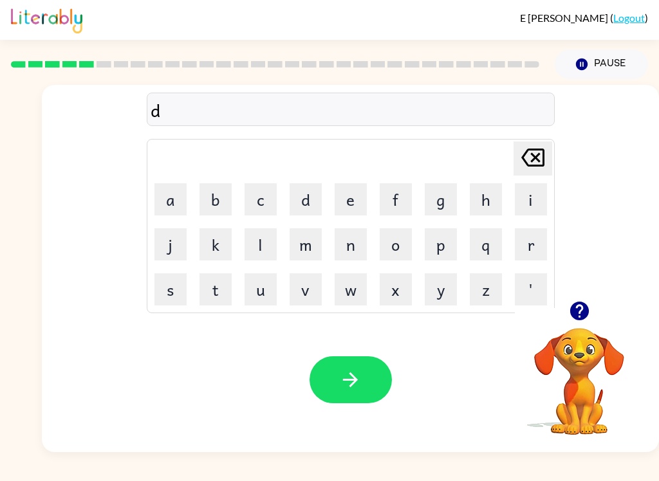
click at [355, 205] on button "e" at bounding box center [351, 199] width 32 height 32
click at [409, 211] on button "f" at bounding box center [396, 199] width 32 height 32
click at [355, 205] on button "e" at bounding box center [351, 199] width 32 height 32
click at [346, 252] on button "n" at bounding box center [351, 244] width 32 height 32
click at [265, 224] on td "l" at bounding box center [261, 245] width 44 height 44
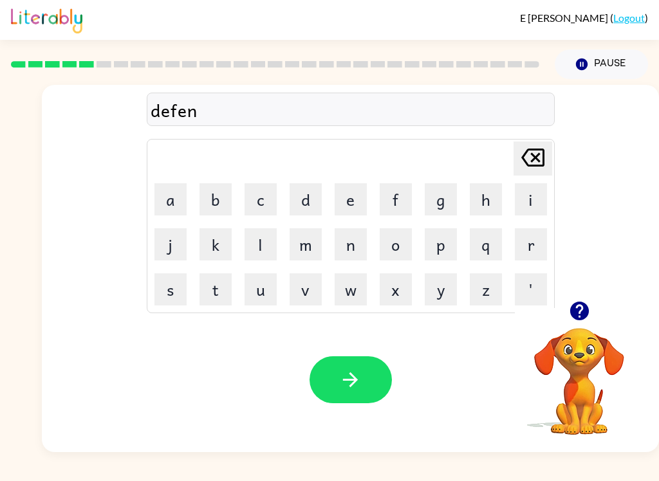
click at [268, 207] on button "c" at bounding box center [261, 199] width 32 height 32
click at [271, 293] on button "u" at bounding box center [261, 289] width 32 height 32
click at [528, 163] on icon "Delete Delete last character input" at bounding box center [532, 157] width 31 height 31
click at [394, 258] on button "o" at bounding box center [396, 244] width 32 height 32
click at [400, 196] on button "f" at bounding box center [396, 199] width 32 height 32
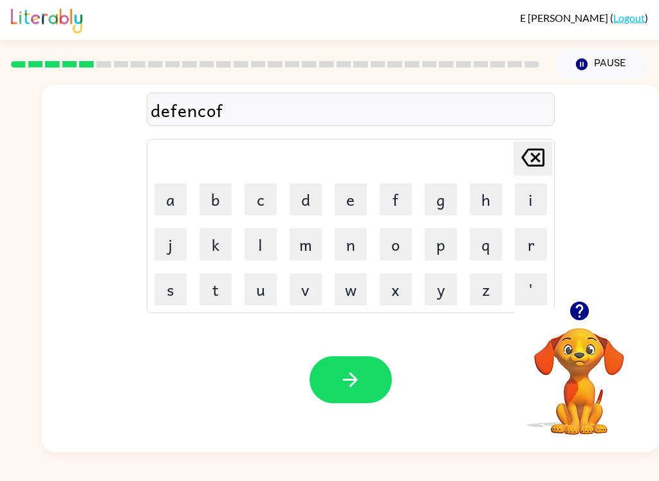
click at [358, 386] on icon "button" at bounding box center [350, 380] width 23 height 23
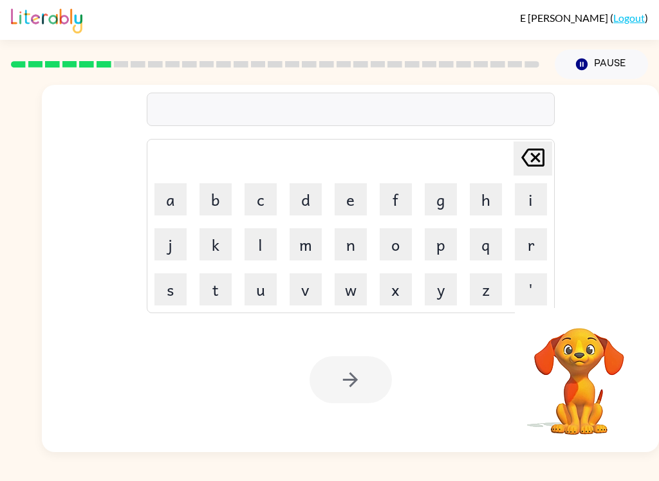
click at [312, 295] on button "v" at bounding box center [306, 289] width 32 height 32
click at [159, 203] on button "a" at bounding box center [170, 199] width 32 height 32
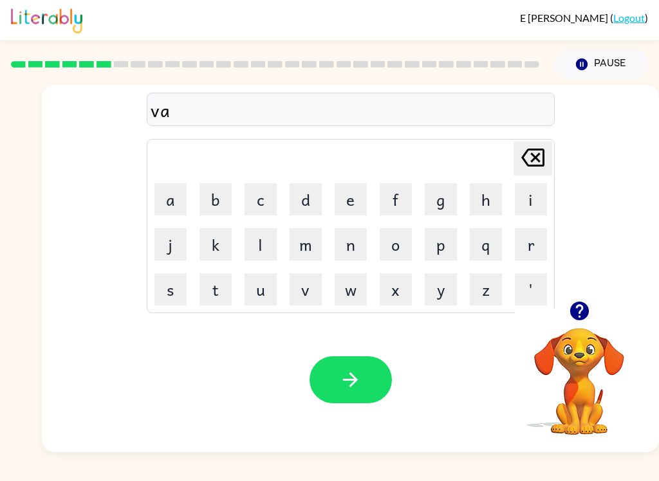
click at [258, 203] on button "c" at bounding box center [261, 199] width 32 height 32
click at [183, 199] on button "a" at bounding box center [170, 199] width 32 height 32
click at [219, 288] on button "t" at bounding box center [215, 289] width 32 height 32
click at [533, 204] on button "i" at bounding box center [531, 199] width 32 height 32
click at [398, 252] on button "o" at bounding box center [396, 244] width 32 height 32
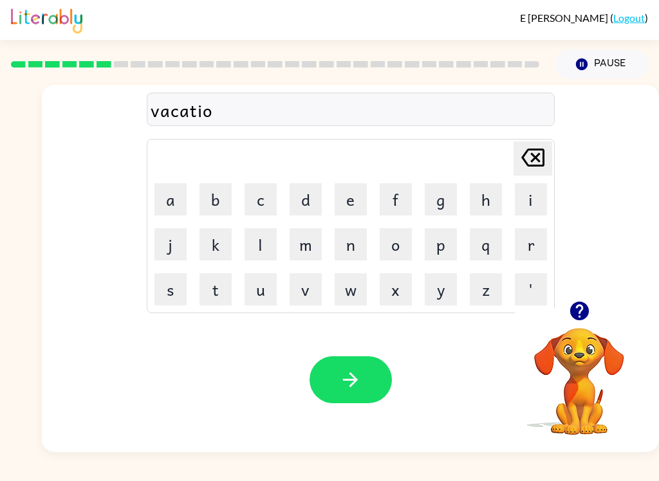
click at [352, 245] on button "n" at bounding box center [351, 244] width 32 height 32
click at [364, 375] on button "button" at bounding box center [350, 379] width 82 height 47
click at [438, 258] on button "p" at bounding box center [441, 244] width 32 height 32
click at [266, 290] on button "u" at bounding box center [261, 289] width 32 height 32
click at [302, 197] on button "d" at bounding box center [306, 199] width 32 height 32
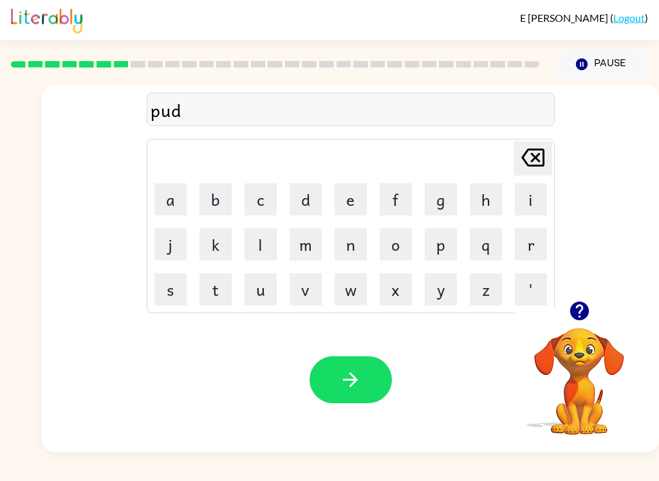
click at [302, 197] on button "d" at bounding box center [306, 199] width 32 height 32
click at [259, 244] on button "l" at bounding box center [261, 244] width 32 height 32
click at [344, 202] on button "e" at bounding box center [351, 199] width 32 height 32
click at [362, 392] on button "button" at bounding box center [350, 379] width 82 height 47
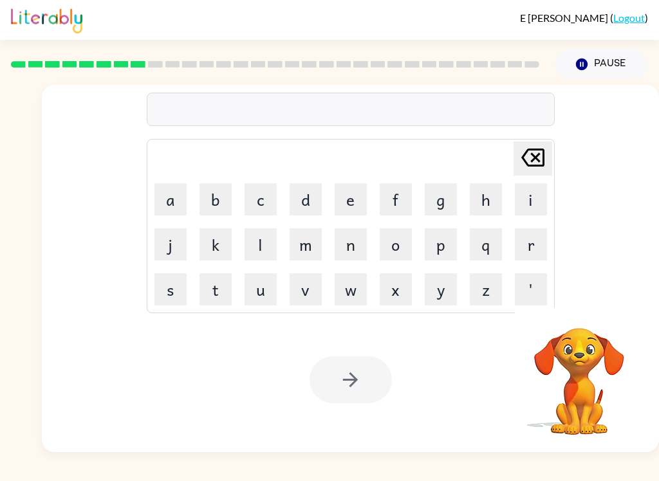
click at [306, 249] on button "m" at bounding box center [306, 244] width 32 height 32
click at [344, 208] on button "e" at bounding box center [351, 199] width 32 height 32
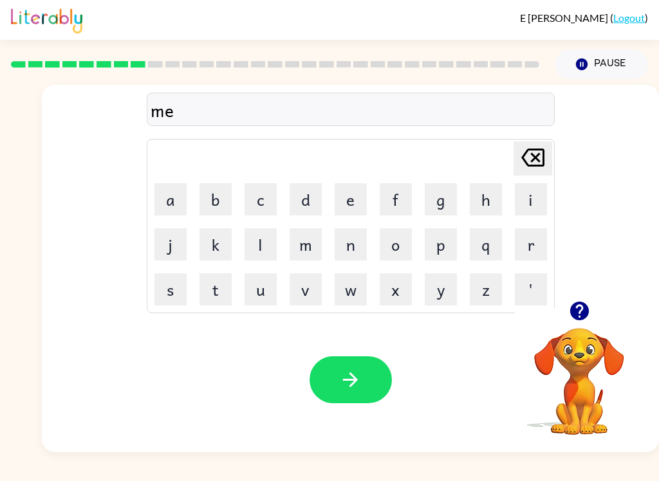
click at [175, 204] on button "a" at bounding box center [170, 199] width 32 height 32
click at [526, 245] on button "r" at bounding box center [531, 244] width 32 height 32
click at [257, 297] on button "u" at bounding box center [261, 289] width 32 height 32
click at [258, 207] on button "c" at bounding box center [261, 199] width 32 height 32
click at [257, 295] on button "u" at bounding box center [261, 289] width 32 height 32
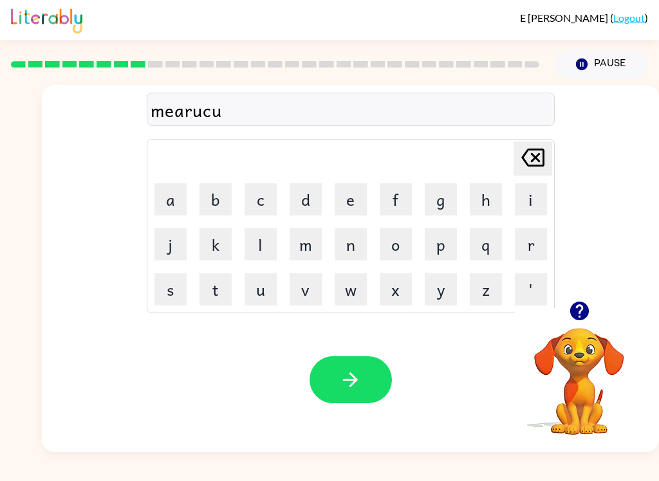
click at [259, 250] on button "l" at bounding box center [261, 244] width 32 height 32
click at [356, 390] on icon "button" at bounding box center [350, 380] width 23 height 23
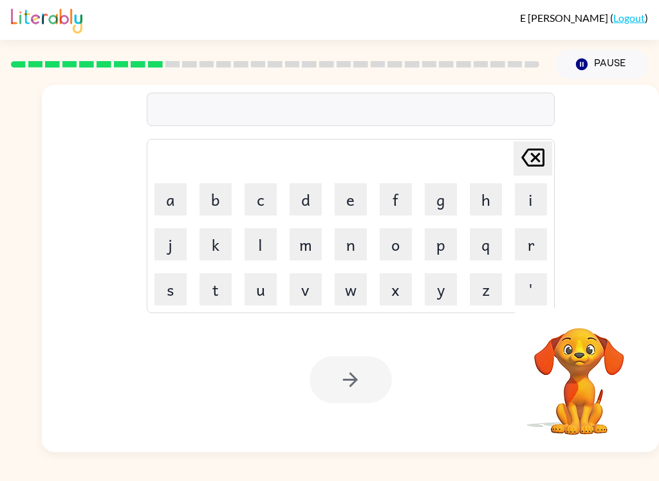
click at [299, 238] on button "m" at bounding box center [306, 244] width 32 height 32
click at [538, 195] on button "i" at bounding box center [531, 199] width 32 height 32
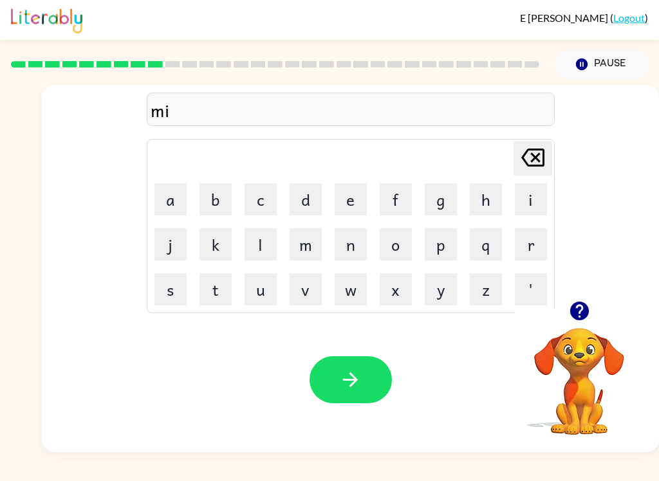
click at [302, 207] on button "d" at bounding box center [306, 199] width 32 height 32
click at [300, 257] on button "m" at bounding box center [306, 244] width 32 height 32
click at [398, 254] on button "o" at bounding box center [396, 244] width 32 height 32
click at [524, 250] on button "r" at bounding box center [531, 244] width 32 height 32
click at [349, 246] on button "n" at bounding box center [351, 244] width 32 height 32
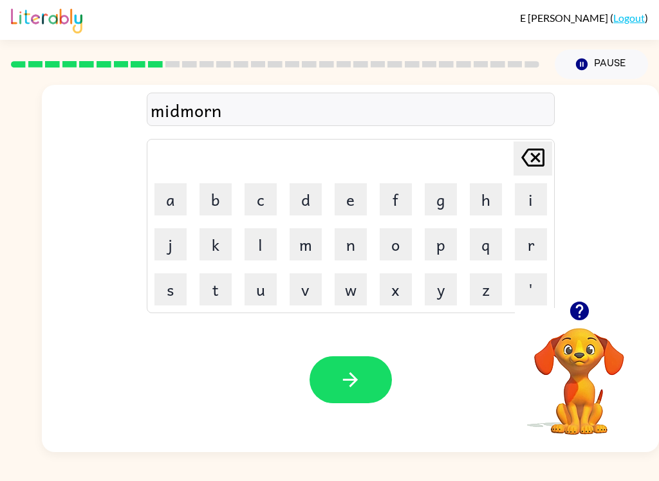
click at [526, 197] on button "i" at bounding box center [531, 199] width 32 height 32
click at [352, 252] on button "n" at bounding box center [351, 244] width 32 height 32
click at [437, 202] on button "g" at bounding box center [441, 199] width 32 height 32
click at [370, 397] on button "button" at bounding box center [350, 379] width 82 height 47
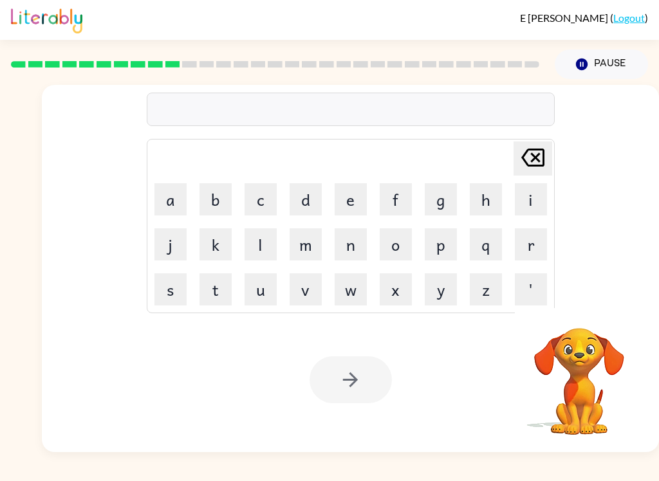
click at [307, 213] on button "d" at bounding box center [306, 199] width 32 height 32
click at [521, 215] on button "i" at bounding box center [531, 199] width 32 height 32
click at [176, 295] on button "s" at bounding box center [170, 289] width 32 height 32
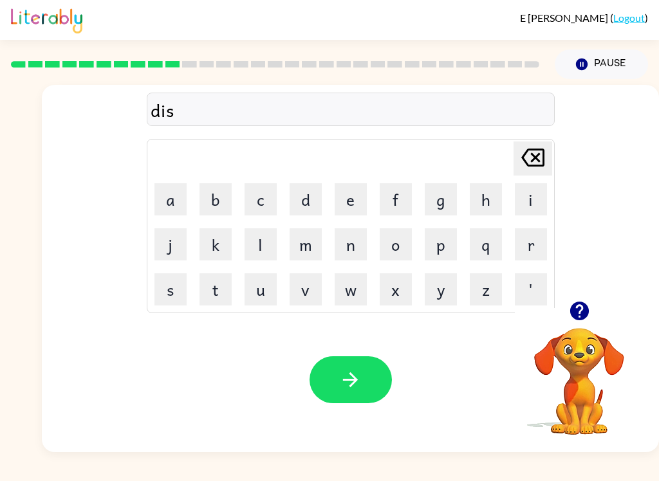
click at [211, 302] on button "t" at bounding box center [215, 289] width 32 height 32
click at [533, 251] on button "r" at bounding box center [531, 244] width 32 height 32
click at [265, 297] on button "u" at bounding box center [261, 289] width 32 height 32
click at [167, 295] on button "s" at bounding box center [170, 289] width 32 height 32
click at [217, 296] on button "t" at bounding box center [215, 289] width 32 height 32
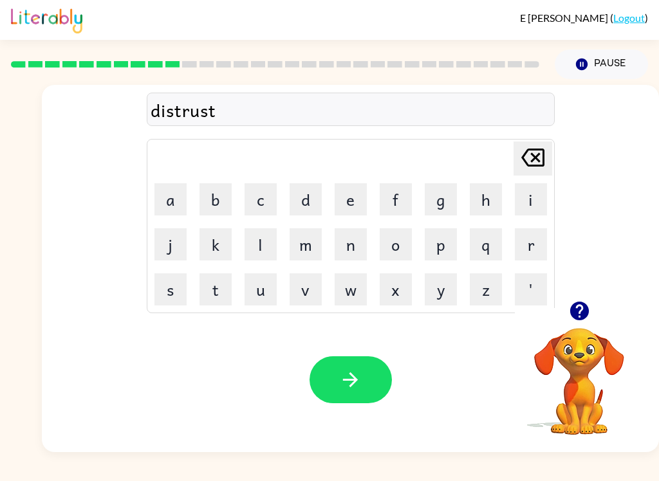
click at [352, 397] on button "button" at bounding box center [350, 379] width 82 height 47
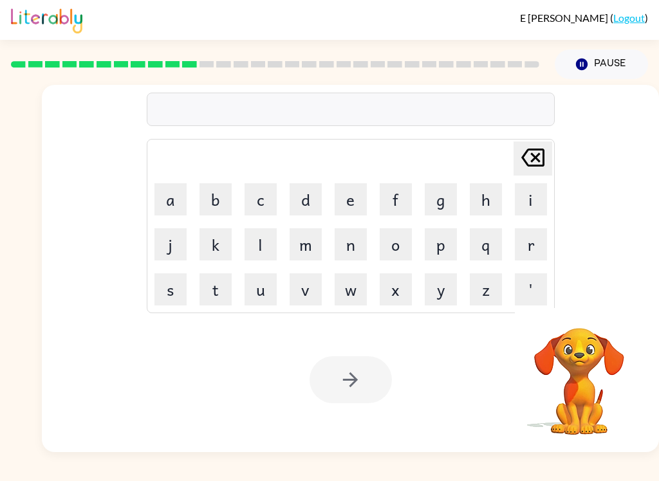
click at [528, 242] on button "r" at bounding box center [531, 244] width 32 height 32
click at [383, 252] on button "o" at bounding box center [396, 244] width 32 height 32
click at [156, 208] on button "a" at bounding box center [170, 199] width 32 height 32
click at [312, 184] on button "d" at bounding box center [306, 199] width 32 height 32
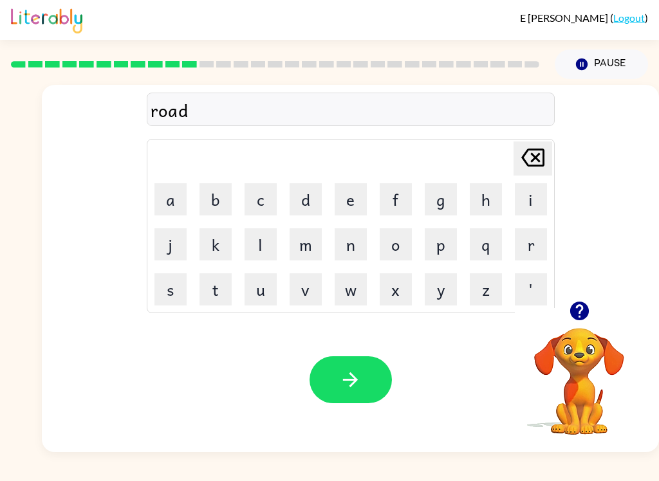
click at [360, 367] on button "button" at bounding box center [350, 379] width 82 height 47
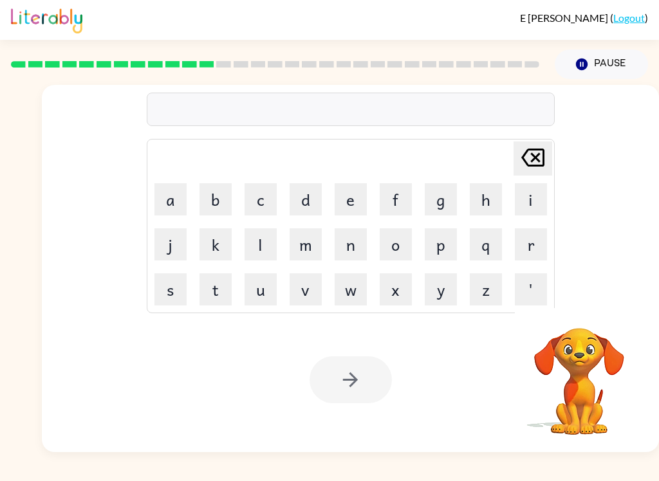
click at [259, 304] on button "u" at bounding box center [261, 289] width 32 height 32
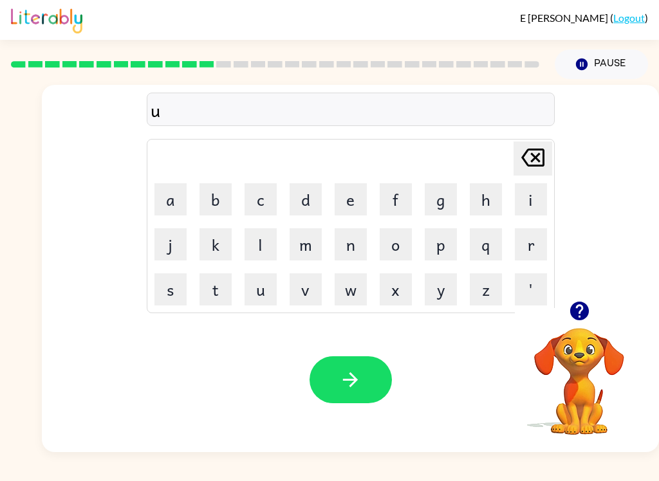
click at [440, 247] on button "p" at bounding box center [441, 244] width 32 height 32
click at [452, 208] on button "g" at bounding box center [441, 199] width 32 height 32
click at [527, 259] on button "r" at bounding box center [531, 244] width 32 height 32
click at [171, 213] on button "a" at bounding box center [170, 199] width 32 height 32
click at [294, 214] on button "d" at bounding box center [306, 199] width 32 height 32
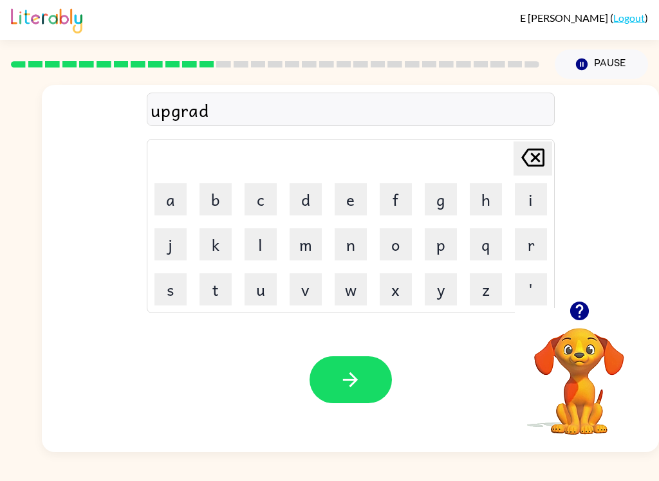
click at [342, 212] on button "e" at bounding box center [351, 199] width 32 height 32
click at [365, 402] on button "button" at bounding box center [350, 379] width 82 height 47
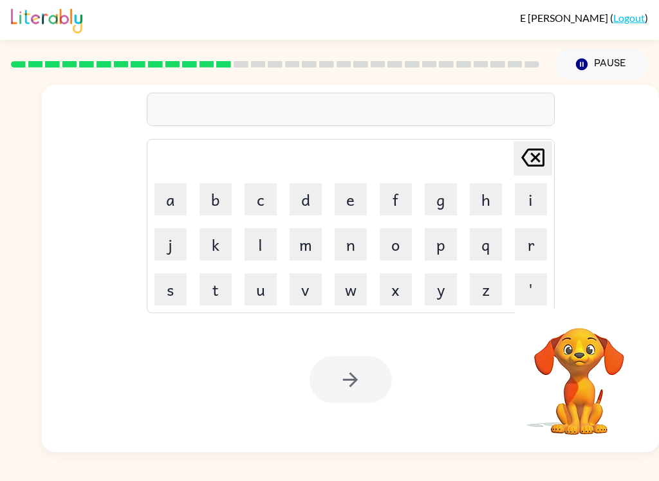
click at [300, 251] on button "m" at bounding box center [306, 244] width 32 height 32
click at [172, 214] on button "a" at bounding box center [170, 199] width 32 height 32
click at [293, 198] on button "d" at bounding box center [306, 199] width 32 height 32
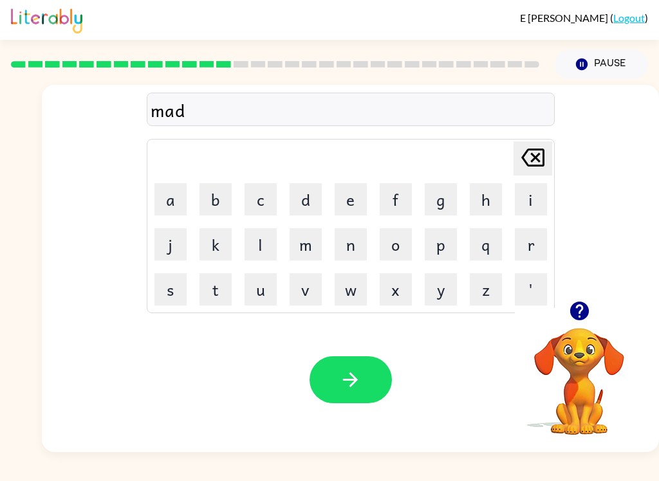
click at [348, 249] on button "n" at bounding box center [351, 244] width 32 height 32
click at [350, 203] on button "e" at bounding box center [351, 199] width 32 height 32
click at [170, 297] on button "s" at bounding box center [170, 289] width 32 height 32
click at [373, 394] on button "button" at bounding box center [350, 379] width 82 height 47
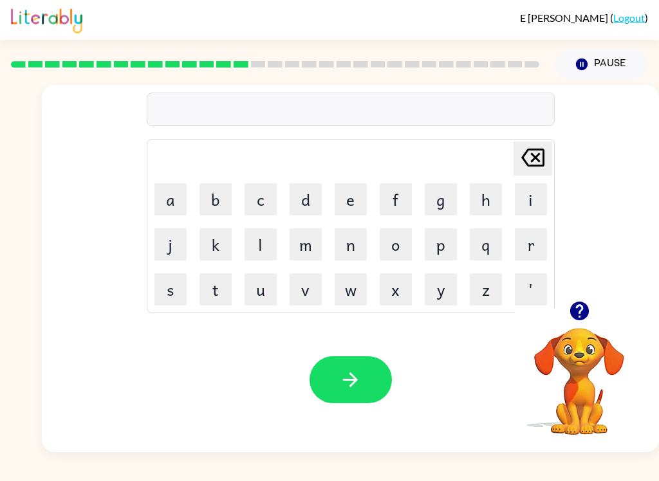
click at [589, 306] on icon "button" at bounding box center [579, 311] width 23 height 23
click at [213, 207] on button "b" at bounding box center [215, 199] width 32 height 32
click at [401, 247] on button "o" at bounding box center [396, 244] width 32 height 32
click at [250, 288] on button "u" at bounding box center [261, 289] width 32 height 32
click at [534, 154] on icon "Delete Delete last character input" at bounding box center [532, 157] width 31 height 31
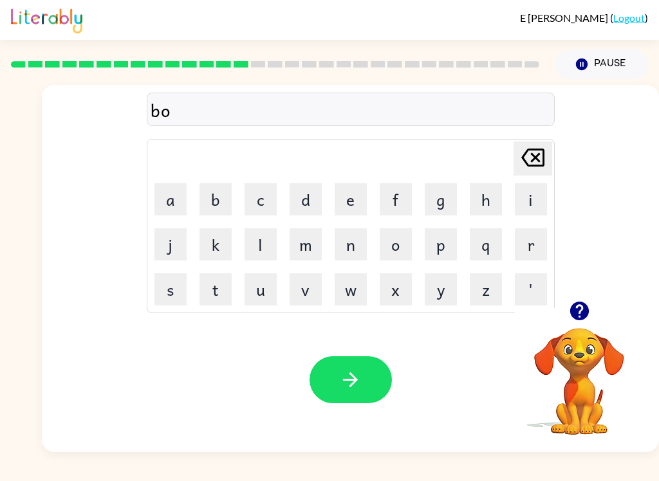
click at [358, 252] on button "n" at bounding box center [351, 244] width 32 height 32
click at [335, 198] on button "e" at bounding box center [351, 199] width 32 height 32
click at [163, 299] on button "s" at bounding box center [170, 289] width 32 height 32
click at [364, 398] on button "button" at bounding box center [350, 379] width 82 height 47
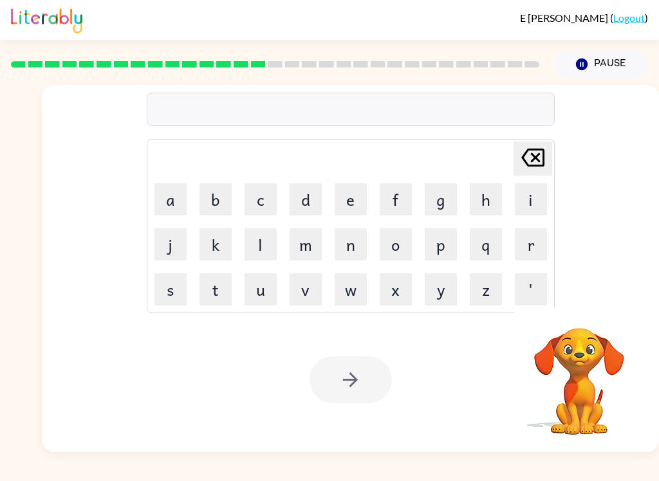
click at [167, 277] on button "s" at bounding box center [170, 289] width 32 height 32
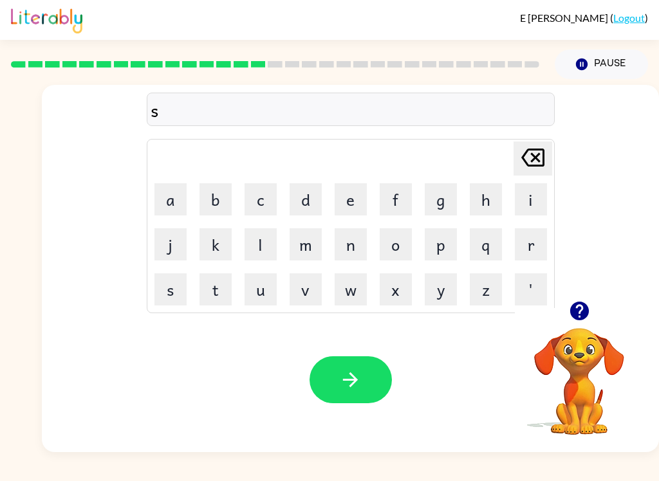
click at [356, 296] on button "w" at bounding box center [351, 289] width 32 height 32
click at [354, 203] on button "e" at bounding box center [351, 199] width 32 height 32
click at [530, 243] on button "r" at bounding box center [531, 244] width 32 height 32
click at [306, 240] on button "m" at bounding box center [306, 244] width 32 height 32
click at [351, 381] on icon "button" at bounding box center [350, 380] width 15 height 15
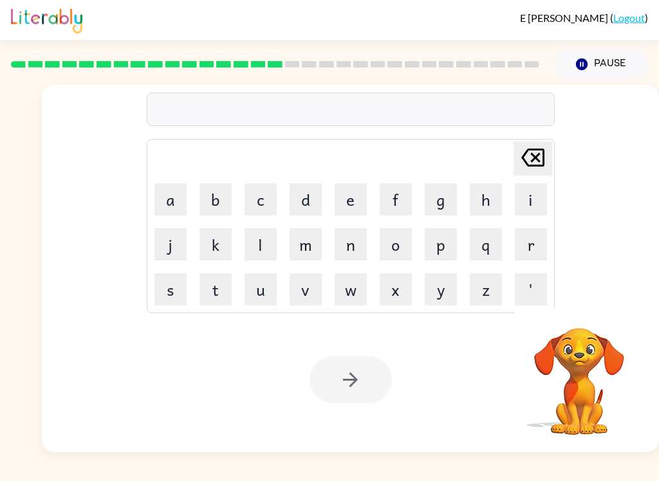
click at [538, 255] on button "r" at bounding box center [531, 244] width 32 height 32
click at [176, 201] on button "a" at bounding box center [170, 199] width 32 height 32
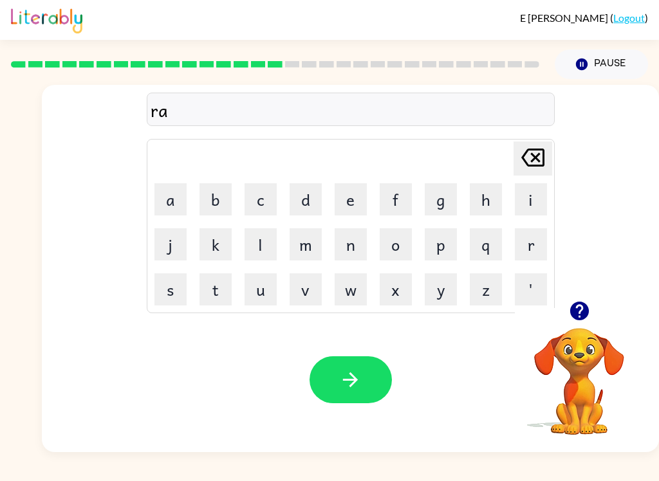
click at [306, 249] on button "m" at bounding box center [306, 244] width 32 height 32
click at [350, 371] on icon "button" at bounding box center [350, 380] width 23 height 23
click at [219, 207] on button "b" at bounding box center [215, 199] width 32 height 32
click at [524, 250] on button "r" at bounding box center [531, 244] width 32 height 32
click at [524, 205] on button "i" at bounding box center [531, 199] width 32 height 32
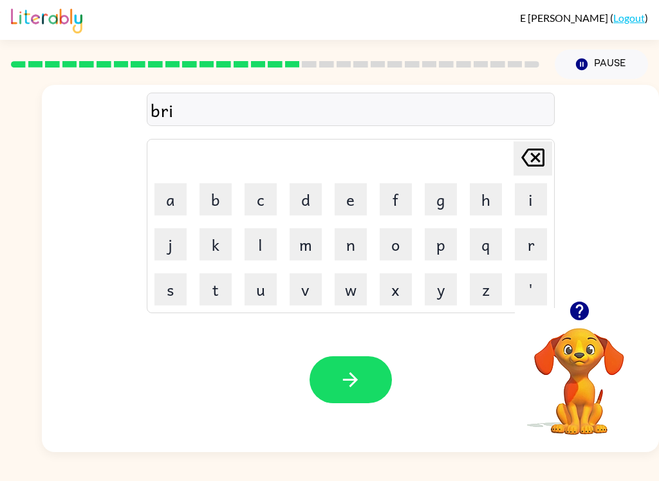
click at [311, 254] on button "m" at bounding box center [306, 244] width 32 height 32
click at [526, 205] on button "i" at bounding box center [531, 199] width 32 height 32
click at [349, 253] on button "n" at bounding box center [351, 244] width 32 height 32
click at [425, 206] on button "g" at bounding box center [441, 199] width 32 height 32
click at [349, 381] on icon "button" at bounding box center [350, 380] width 15 height 15
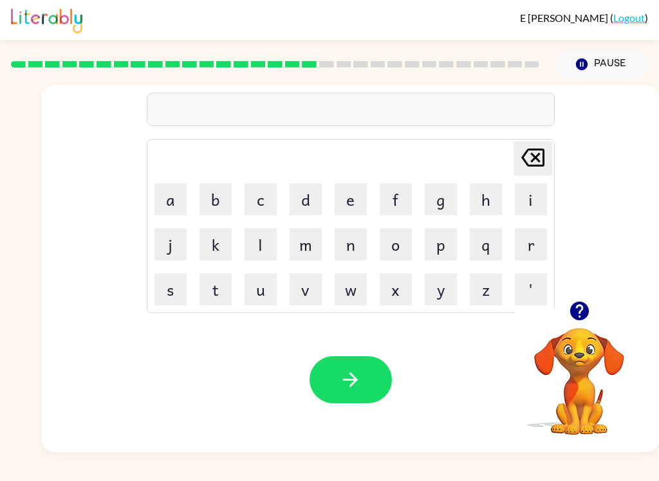
click at [542, 240] on button "r" at bounding box center [531, 244] width 32 height 32
click at [535, 203] on button "i" at bounding box center [531, 199] width 32 height 32
click at [168, 290] on button "s" at bounding box center [170, 289] width 32 height 32
click at [215, 259] on button "k" at bounding box center [215, 244] width 32 height 32
click at [349, 205] on button "e" at bounding box center [351, 199] width 32 height 32
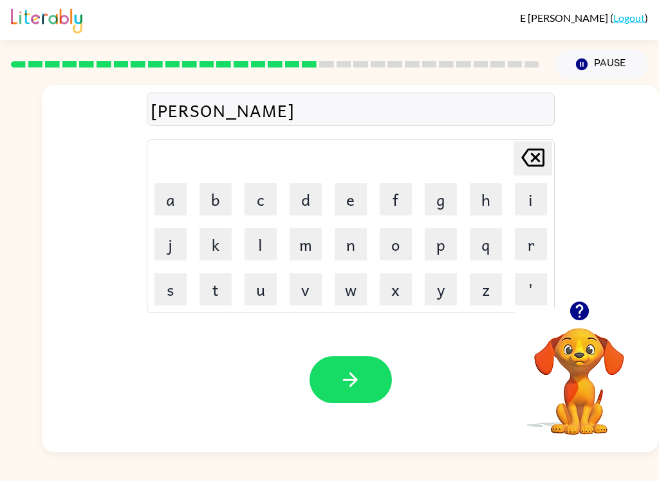
click at [516, 207] on button "i" at bounding box center [531, 199] width 32 height 32
click at [166, 304] on button "s" at bounding box center [170, 289] width 32 height 32
click at [217, 297] on button "t" at bounding box center [215, 289] width 32 height 32
click at [365, 380] on button "button" at bounding box center [350, 379] width 82 height 47
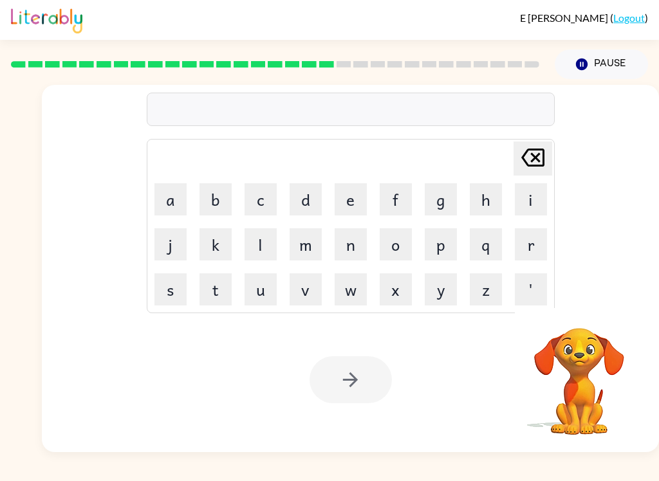
click at [171, 209] on button "a" at bounding box center [170, 199] width 32 height 32
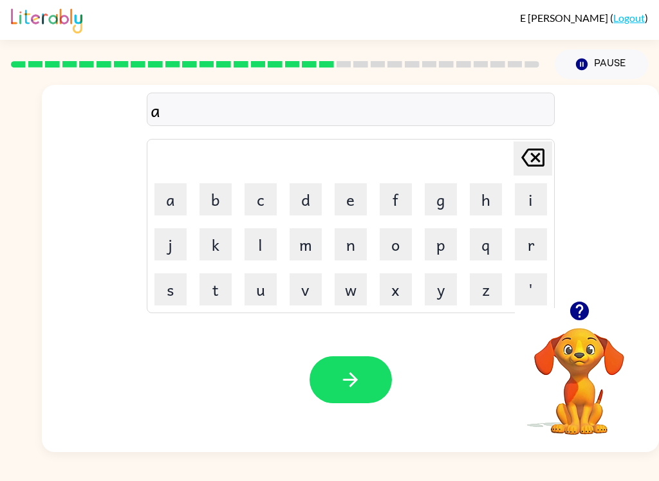
click at [519, 250] on button "r" at bounding box center [531, 244] width 32 height 32
click at [254, 210] on button "c" at bounding box center [261, 199] width 32 height 32
click at [474, 208] on button "h" at bounding box center [486, 199] width 32 height 32
click at [536, 208] on button "i" at bounding box center [531, 199] width 32 height 32
click at [335, 261] on td "n" at bounding box center [351, 245] width 44 height 44
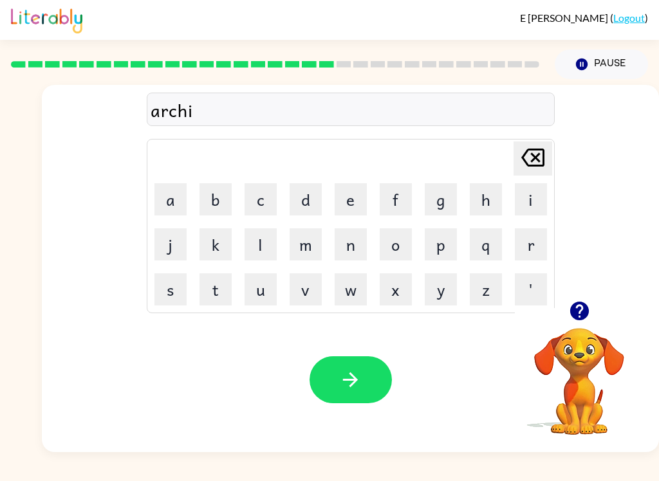
click at [522, 183] on button "i" at bounding box center [531, 199] width 32 height 32
click at [522, 167] on icon "Delete Delete last character input" at bounding box center [532, 157] width 31 height 31
click at [522, 166] on icon "Delete Delete last character input" at bounding box center [532, 157] width 31 height 31
click at [344, 288] on button "w" at bounding box center [351, 289] width 32 height 32
click at [526, 212] on button "i" at bounding box center [531, 199] width 32 height 32
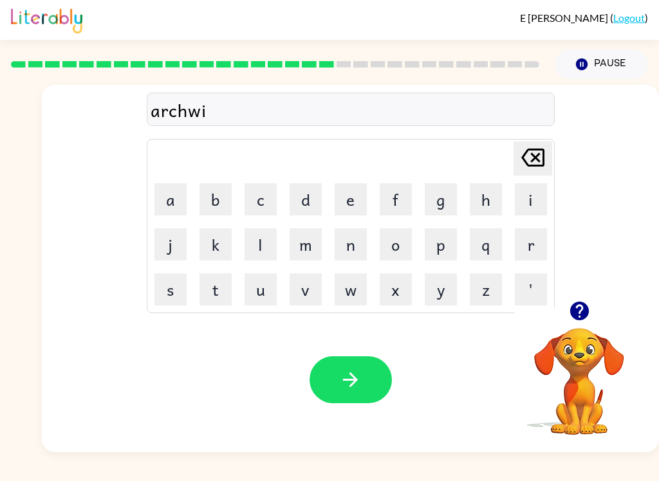
click at [354, 252] on button "n" at bounding box center [351, 244] width 32 height 32
click at [365, 392] on button "button" at bounding box center [350, 379] width 82 height 47
click at [400, 208] on button "f" at bounding box center [396, 199] width 32 height 32
click at [410, 249] on button "o" at bounding box center [396, 244] width 32 height 32
click at [262, 247] on button "l" at bounding box center [261, 244] width 32 height 32
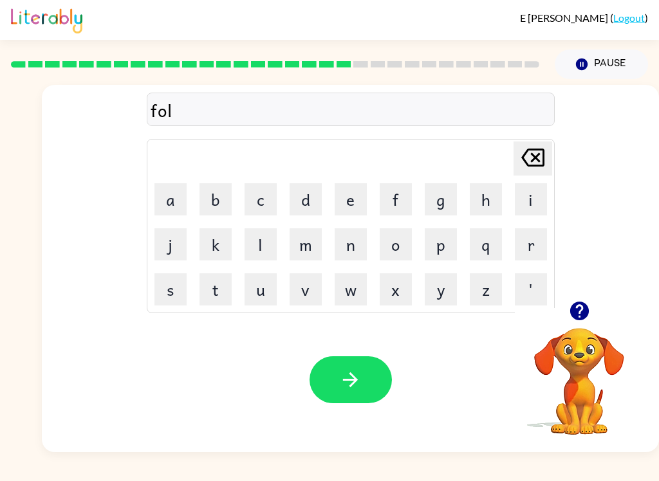
click at [262, 247] on button "l" at bounding box center [261, 244] width 32 height 32
click at [398, 235] on button "o" at bounding box center [396, 244] width 32 height 32
click at [337, 219] on td "e" at bounding box center [351, 200] width 44 height 44
click at [360, 387] on icon "button" at bounding box center [350, 380] width 23 height 23
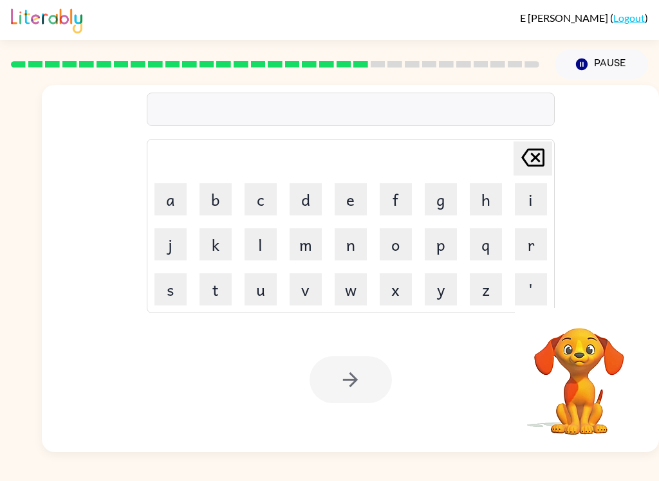
click at [160, 300] on button "s" at bounding box center [170, 289] width 32 height 32
click at [342, 210] on button "e" at bounding box center [351, 199] width 32 height 32
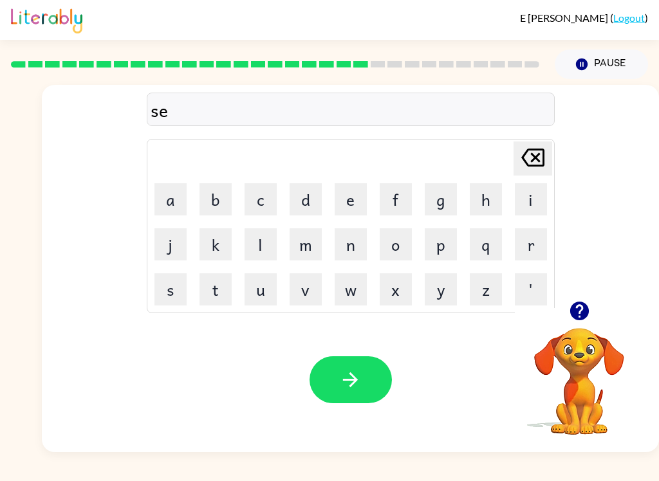
click at [349, 254] on button "n" at bounding box center [351, 244] width 32 height 32
click at [210, 293] on button "t" at bounding box center [215, 289] width 32 height 32
click at [255, 280] on button "u" at bounding box center [261, 289] width 32 height 32
click at [443, 254] on button "p" at bounding box center [441, 244] width 32 height 32
click at [339, 203] on button "e" at bounding box center [351, 199] width 32 height 32
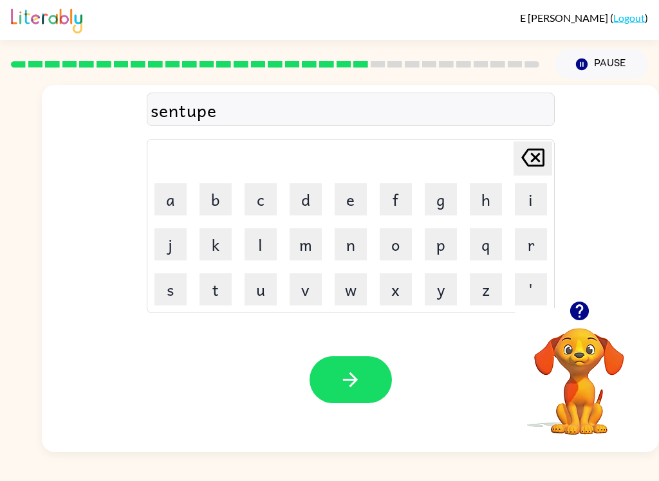
click at [362, 381] on button "button" at bounding box center [350, 379] width 82 height 47
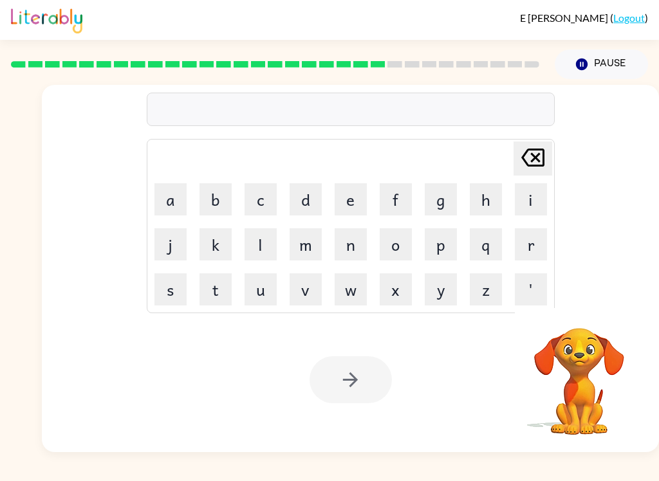
click at [180, 290] on button "s" at bounding box center [170, 289] width 32 height 32
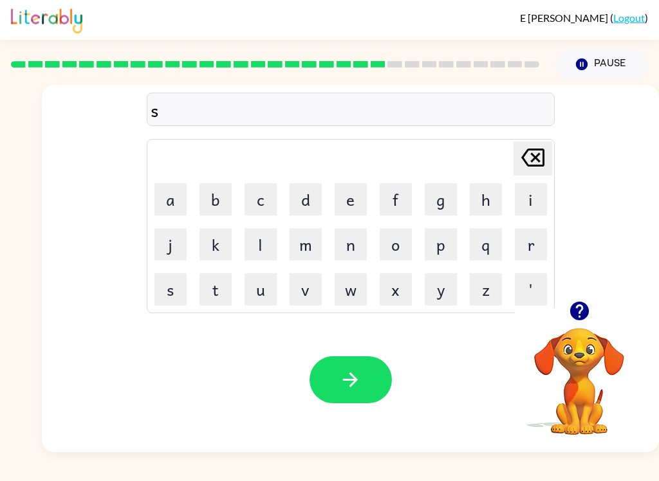
click at [264, 286] on button "u" at bounding box center [261, 289] width 32 height 32
click at [154, 297] on button "s" at bounding box center [170, 289] width 32 height 32
click at [201, 288] on button "t" at bounding box center [215, 289] width 32 height 32
click at [162, 187] on button "a" at bounding box center [170, 199] width 32 height 32
click at [539, 196] on button "i" at bounding box center [531, 199] width 32 height 32
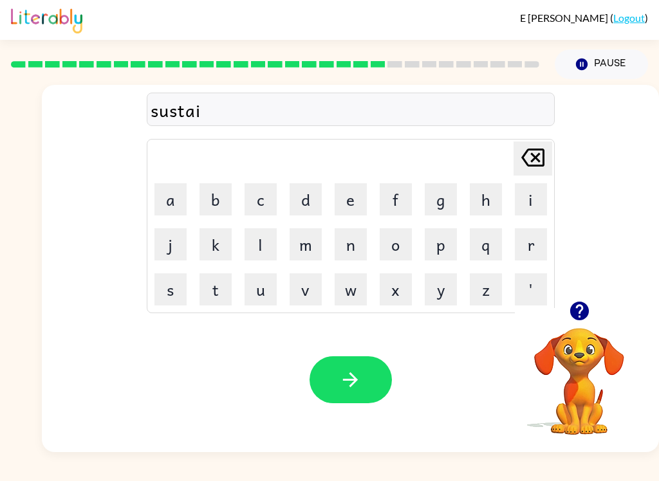
click at [351, 252] on button "n" at bounding box center [351, 244] width 32 height 32
click at [368, 381] on button "button" at bounding box center [350, 379] width 82 height 47
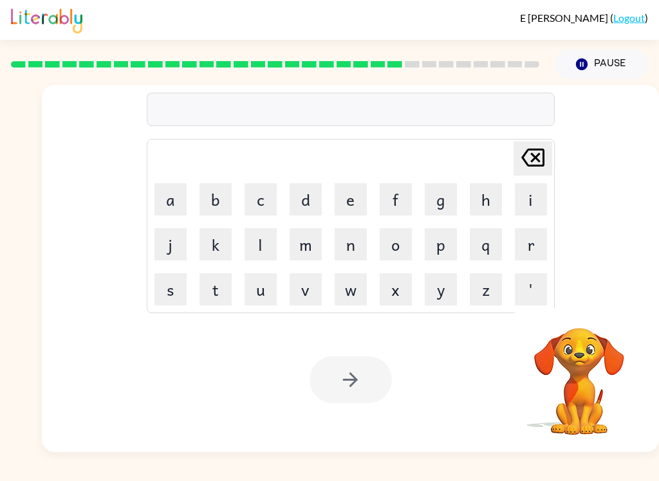
click at [398, 204] on button "f" at bounding box center [396, 199] width 32 height 32
click at [405, 245] on button "o" at bounding box center [396, 244] width 32 height 32
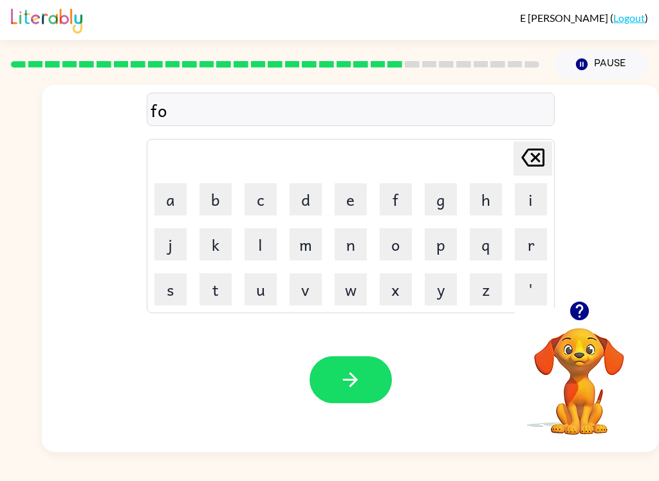
click at [268, 290] on button "u" at bounding box center [261, 289] width 32 height 32
click at [527, 254] on button "r" at bounding box center [531, 244] width 32 height 32
click at [340, 303] on button "w" at bounding box center [351, 289] width 32 height 32
click at [403, 251] on button "o" at bounding box center [396, 244] width 32 height 32
click at [537, 248] on button "r" at bounding box center [531, 244] width 32 height 32
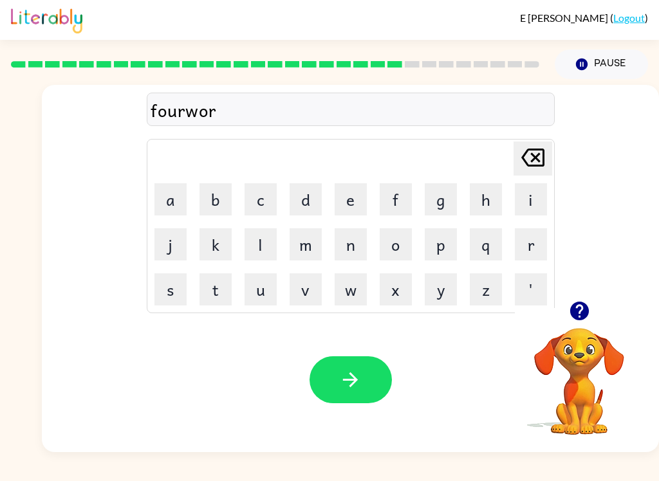
click at [300, 205] on button "d" at bounding box center [306, 199] width 32 height 32
click at [371, 398] on button "button" at bounding box center [350, 379] width 82 height 47
click at [527, 259] on button "r" at bounding box center [531, 244] width 32 height 32
click at [261, 291] on button "u" at bounding box center [261, 289] width 32 height 32
click at [253, 243] on button "l" at bounding box center [261, 244] width 32 height 32
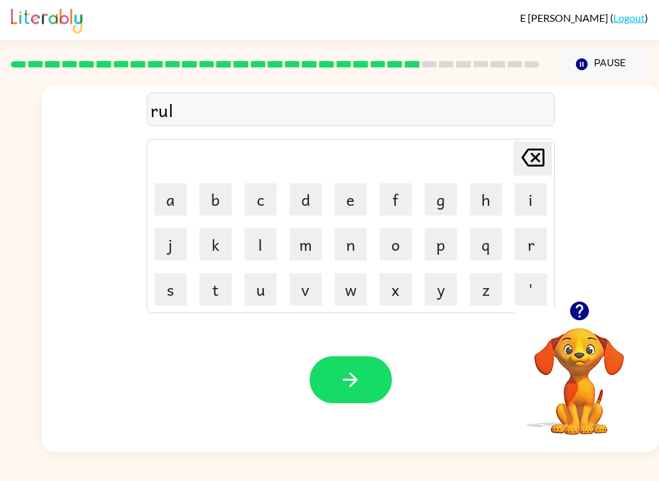
click at [164, 198] on button "a" at bounding box center [170, 199] width 32 height 32
click at [212, 304] on button "t" at bounding box center [215, 289] width 32 height 32
click at [335, 199] on button "e" at bounding box center [351, 199] width 32 height 32
click at [305, 213] on button "d" at bounding box center [306, 199] width 32 height 32
click at [355, 376] on icon "button" at bounding box center [350, 380] width 23 height 23
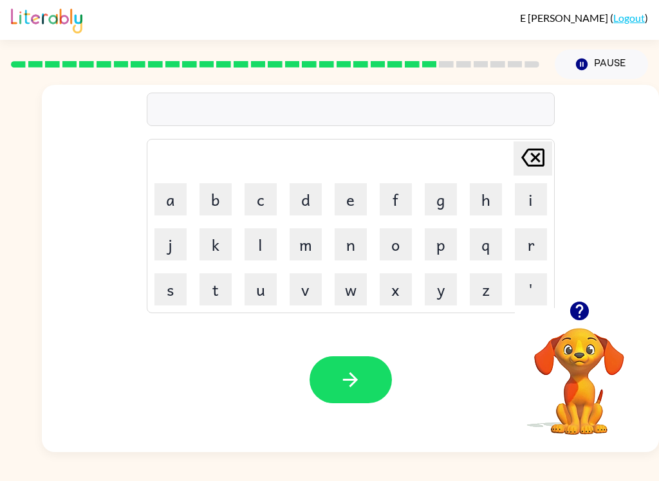
click at [438, 210] on button "g" at bounding box center [441, 199] width 32 height 32
click at [406, 248] on button "o" at bounding box center [396, 244] width 32 height 32
click at [220, 208] on button "b" at bounding box center [215, 199] width 32 height 32
click at [254, 231] on button "l" at bounding box center [261, 244] width 32 height 32
click at [517, 214] on button "i" at bounding box center [531, 199] width 32 height 32
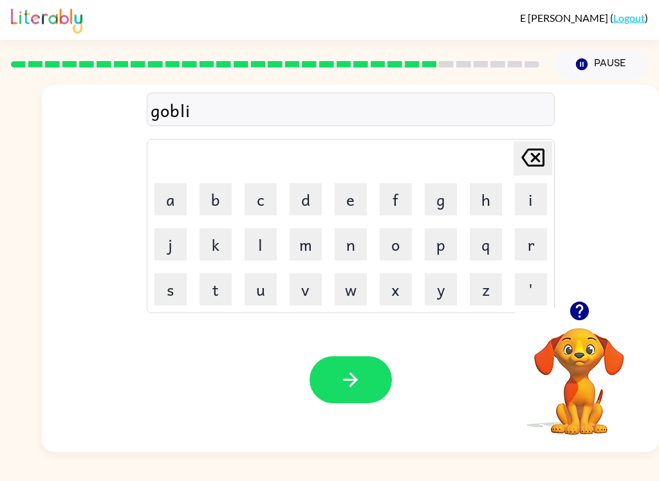
click at [355, 251] on button "n" at bounding box center [351, 244] width 32 height 32
click at [435, 212] on button "g" at bounding box center [441, 199] width 32 height 32
click at [364, 396] on button "button" at bounding box center [350, 379] width 82 height 47
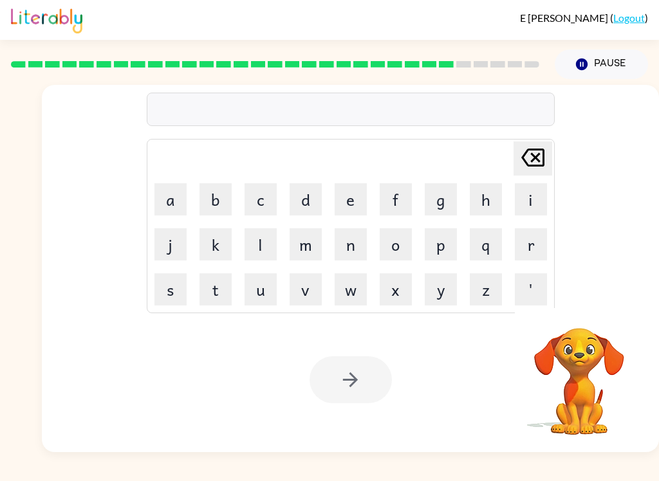
click at [255, 250] on button "l" at bounding box center [261, 244] width 32 height 32
click at [399, 248] on button "o" at bounding box center [396, 244] width 32 height 32
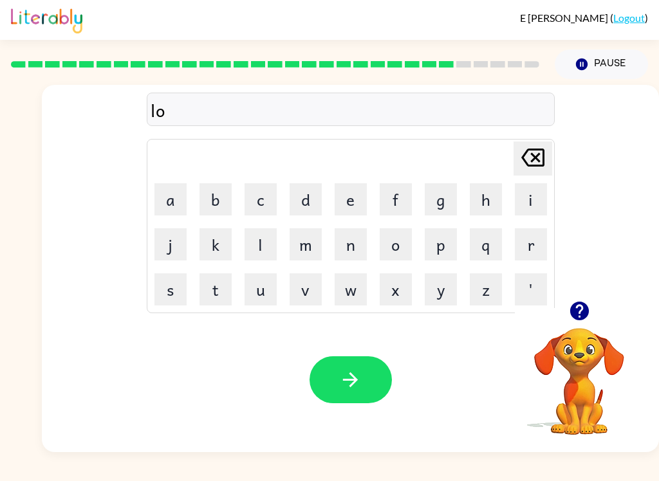
click at [308, 256] on button "m" at bounding box center [306, 244] width 32 height 32
click at [226, 192] on button "b" at bounding box center [215, 199] width 32 height 32
click at [534, 251] on button "r" at bounding box center [531, 244] width 32 height 32
click at [551, 148] on button "Delete Delete last character input" at bounding box center [532, 159] width 39 height 34
click at [347, 203] on button "e" at bounding box center [351, 199] width 32 height 32
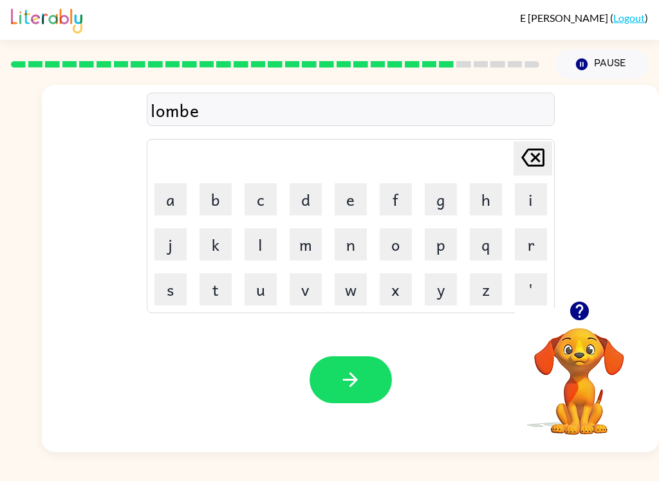
click at [528, 250] on button "r" at bounding box center [531, 244] width 32 height 32
